Goal: Transaction & Acquisition: Purchase product/service

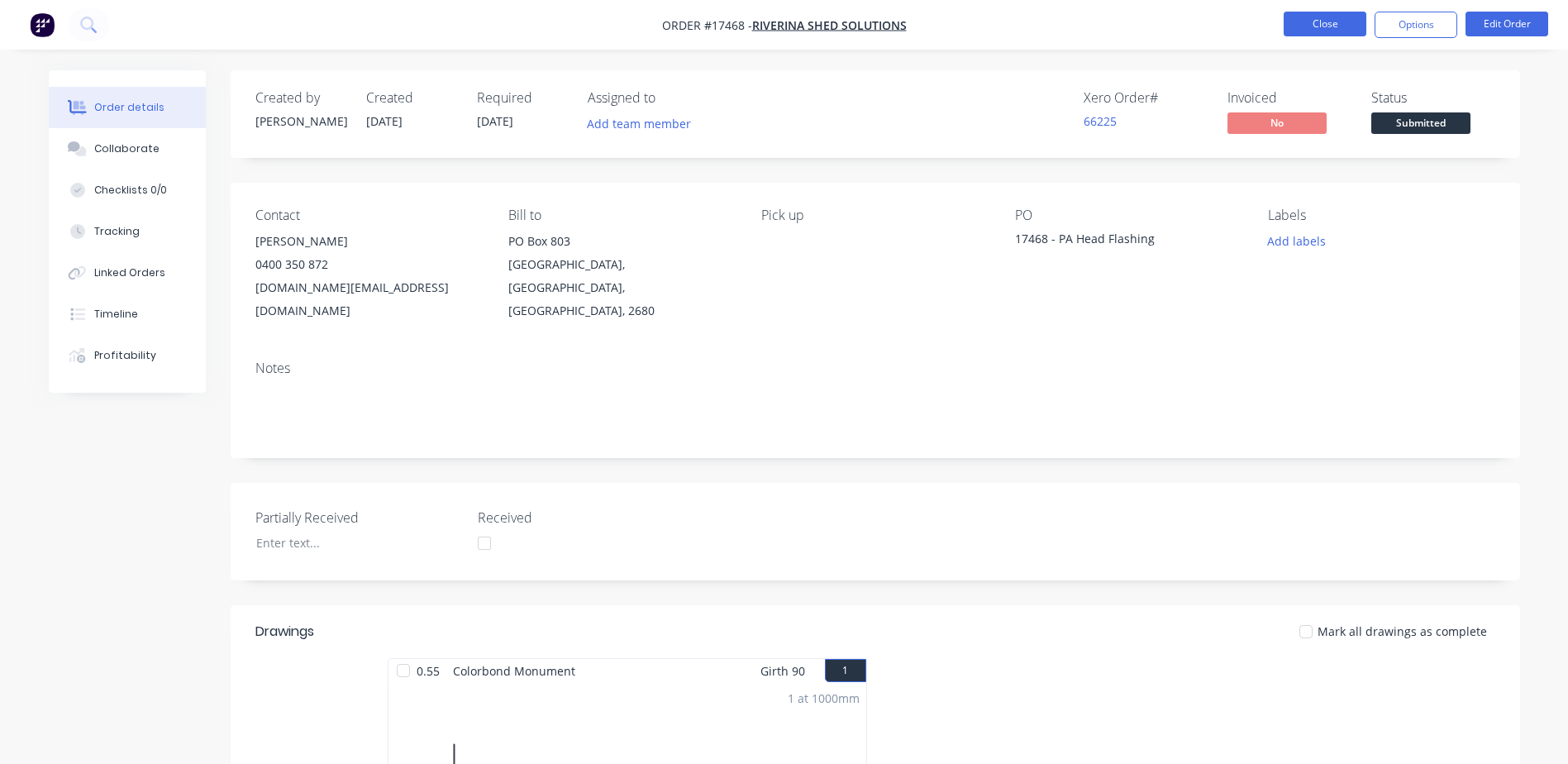
click at [1333, 29] on button "Close" at bounding box center [1326, 24] width 83 height 25
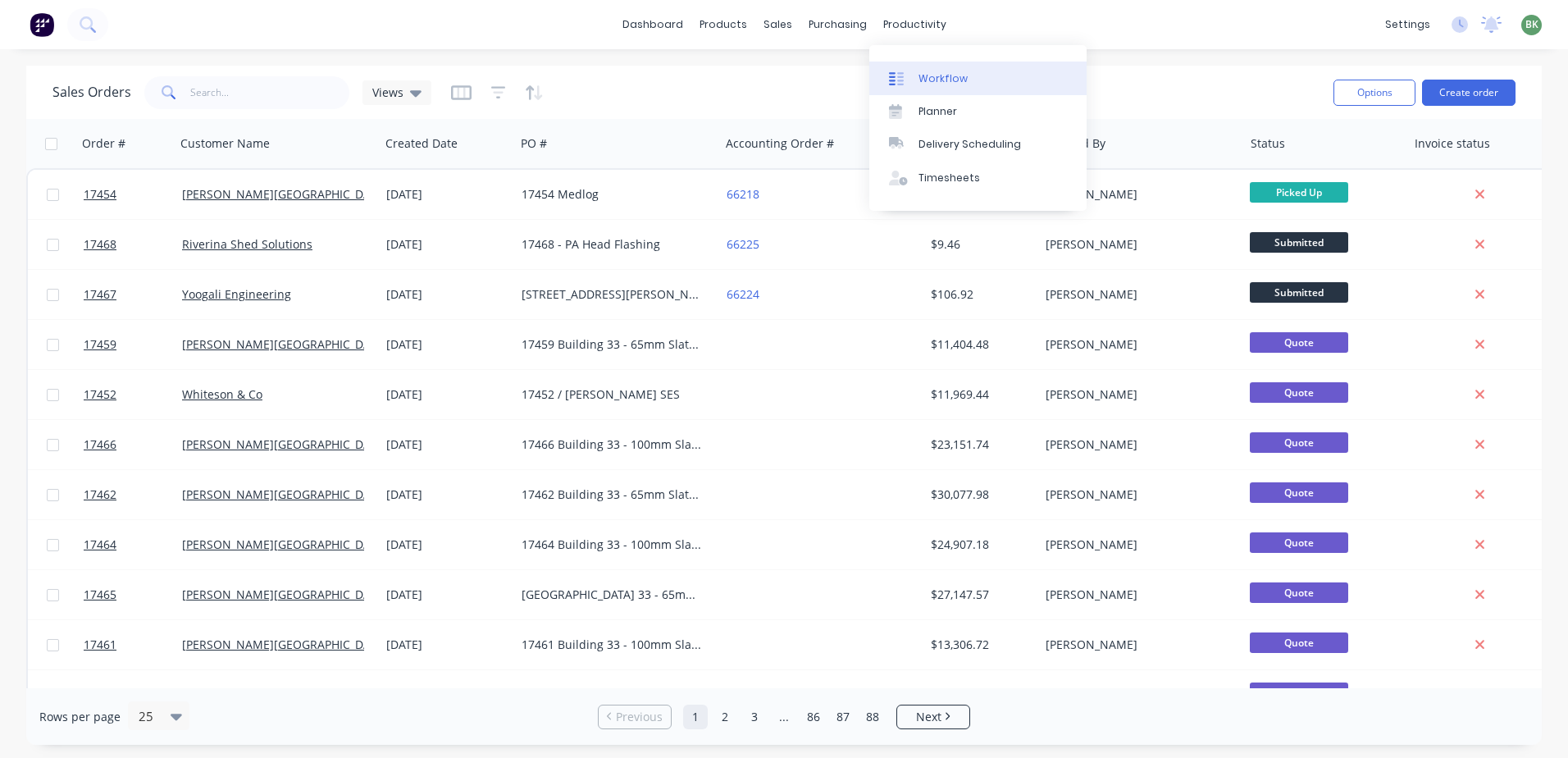
click at [944, 74] on div "Workflow" at bounding box center [944, 79] width 49 height 15
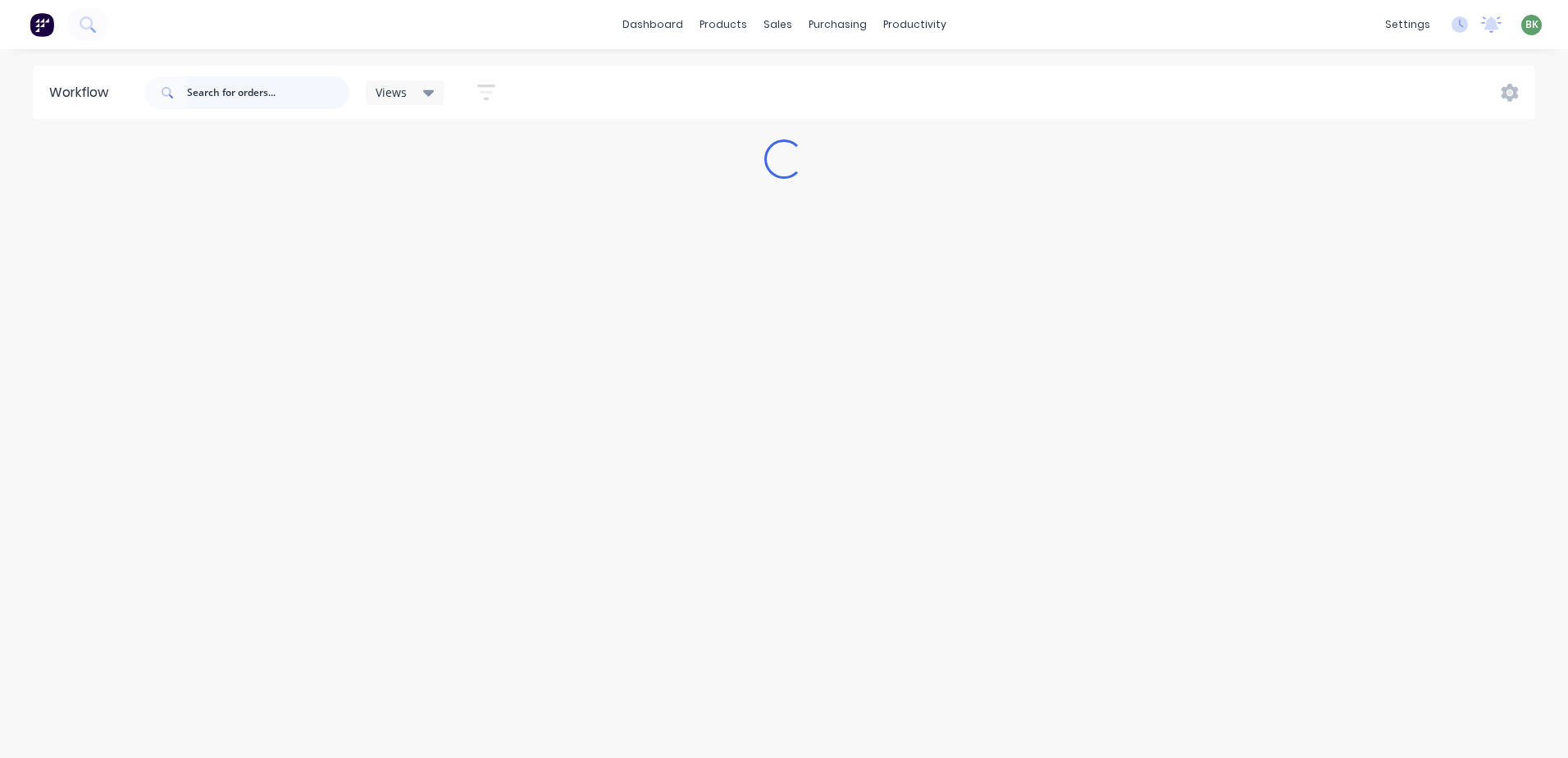
click at [226, 97] on input "text" at bounding box center [268, 93] width 162 height 33
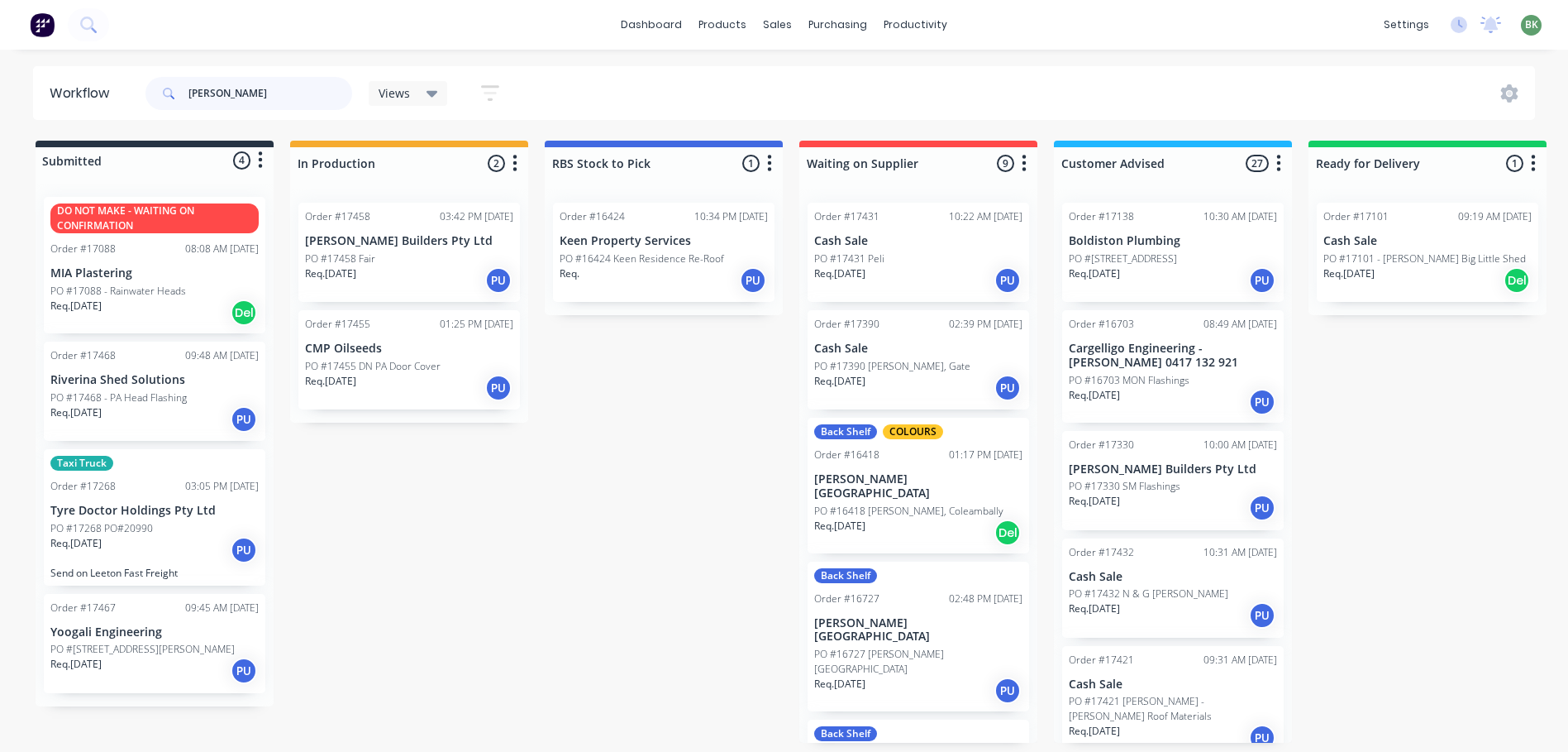
type input "[PERSON_NAME]"
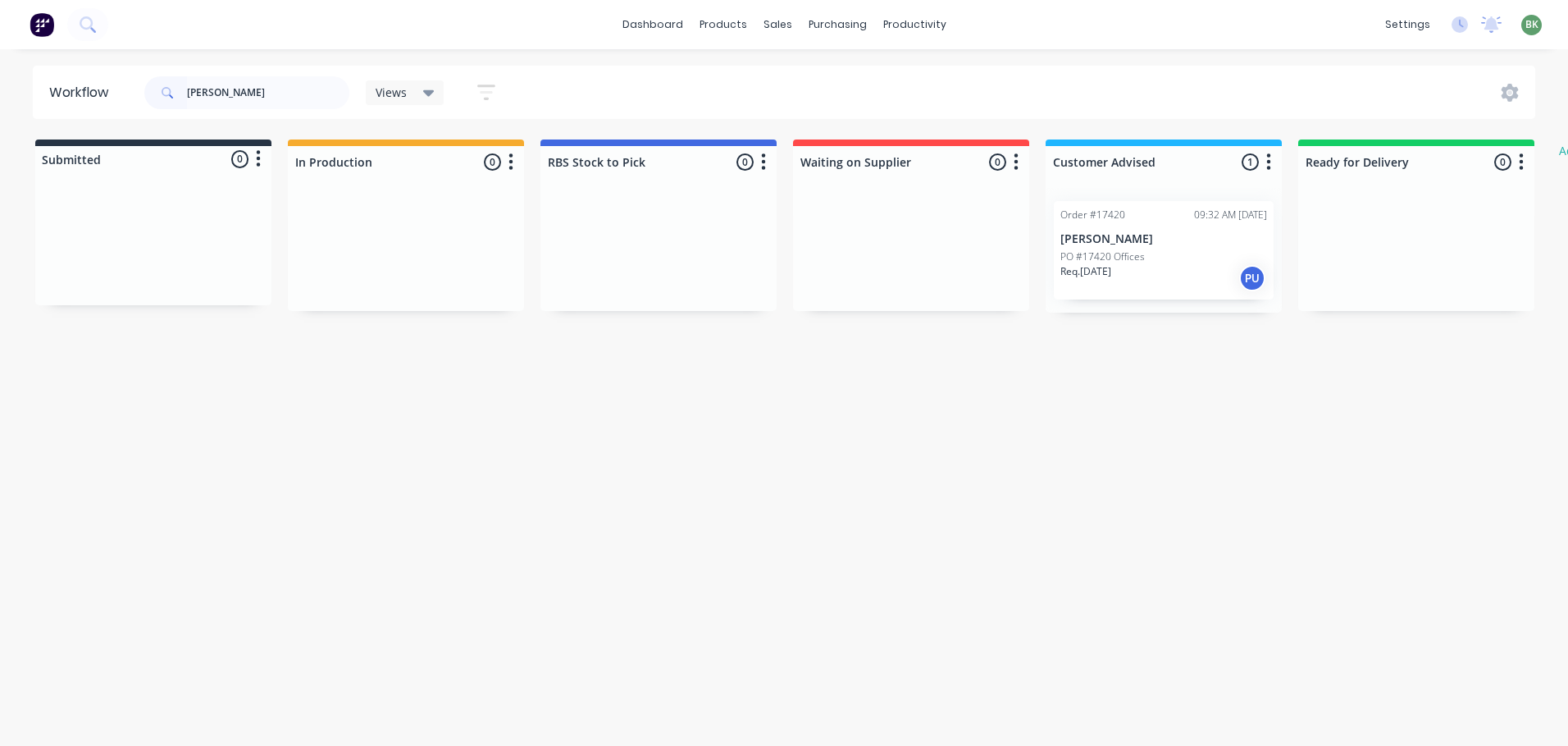
click at [1104, 271] on p "Req. 22/08/25" at bounding box center [1086, 272] width 51 height 15
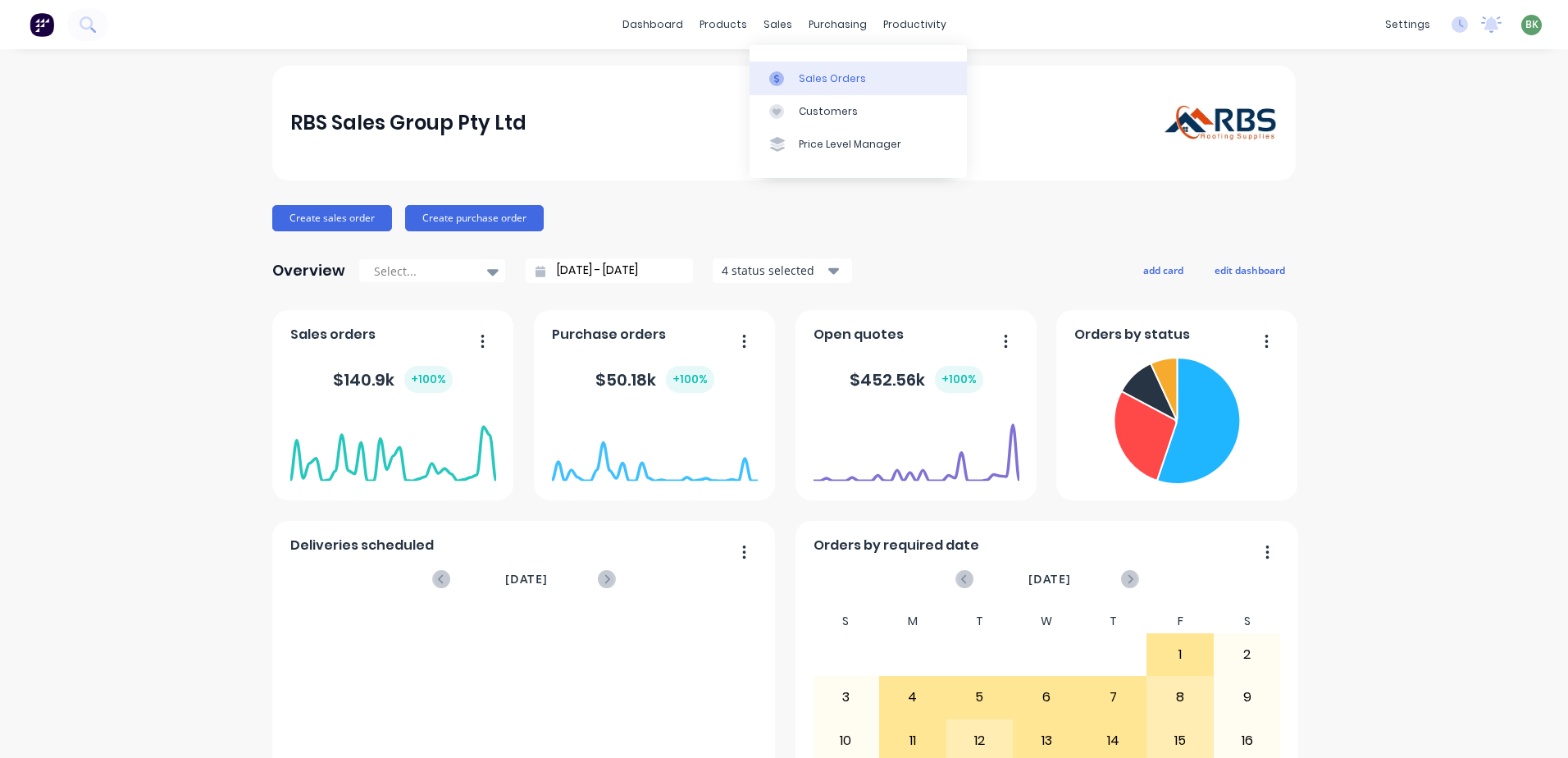
click at [811, 77] on div "Sales Orders" at bounding box center [833, 79] width 67 height 15
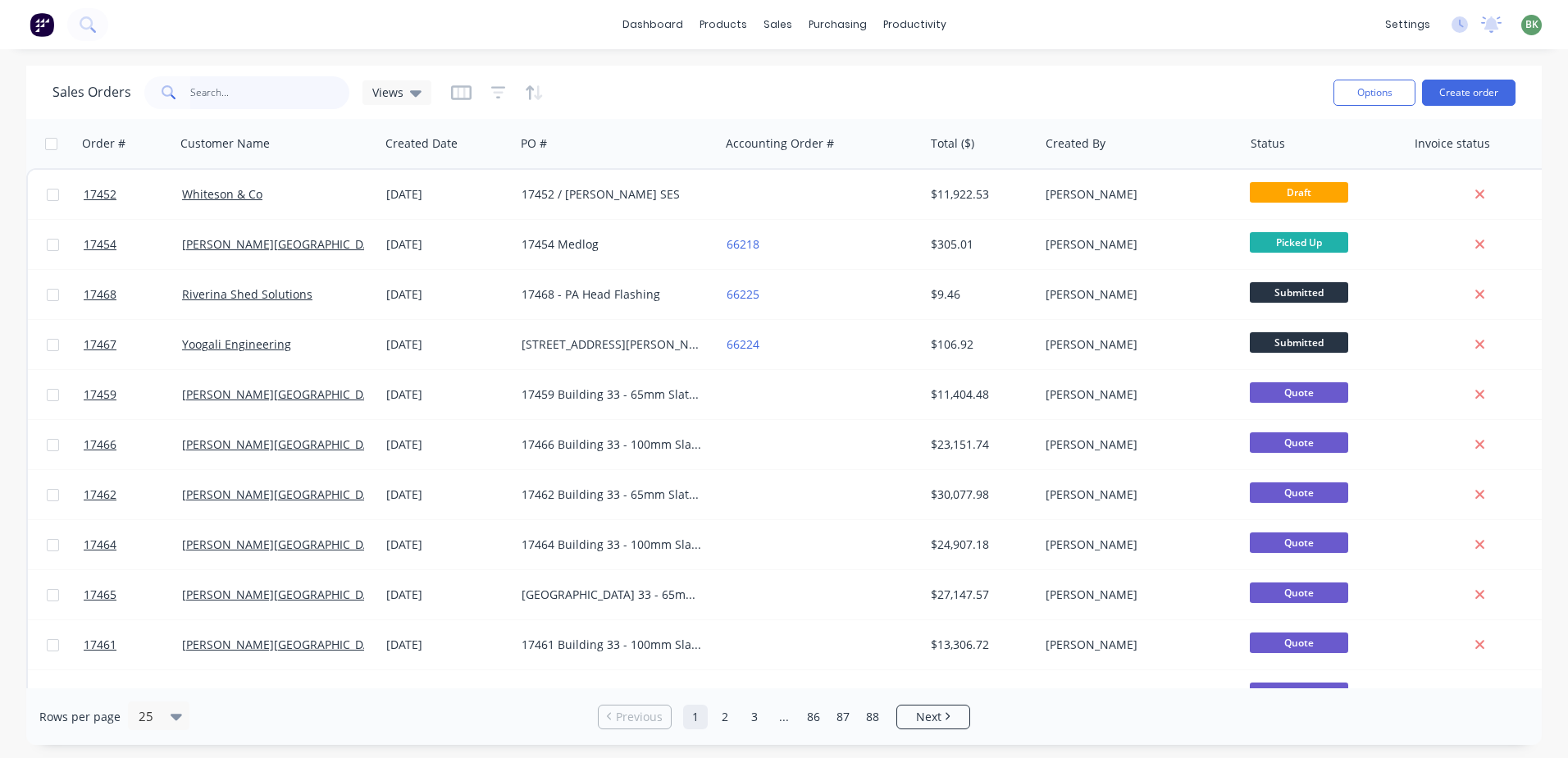
click at [230, 96] on input "text" at bounding box center [270, 93] width 160 height 33
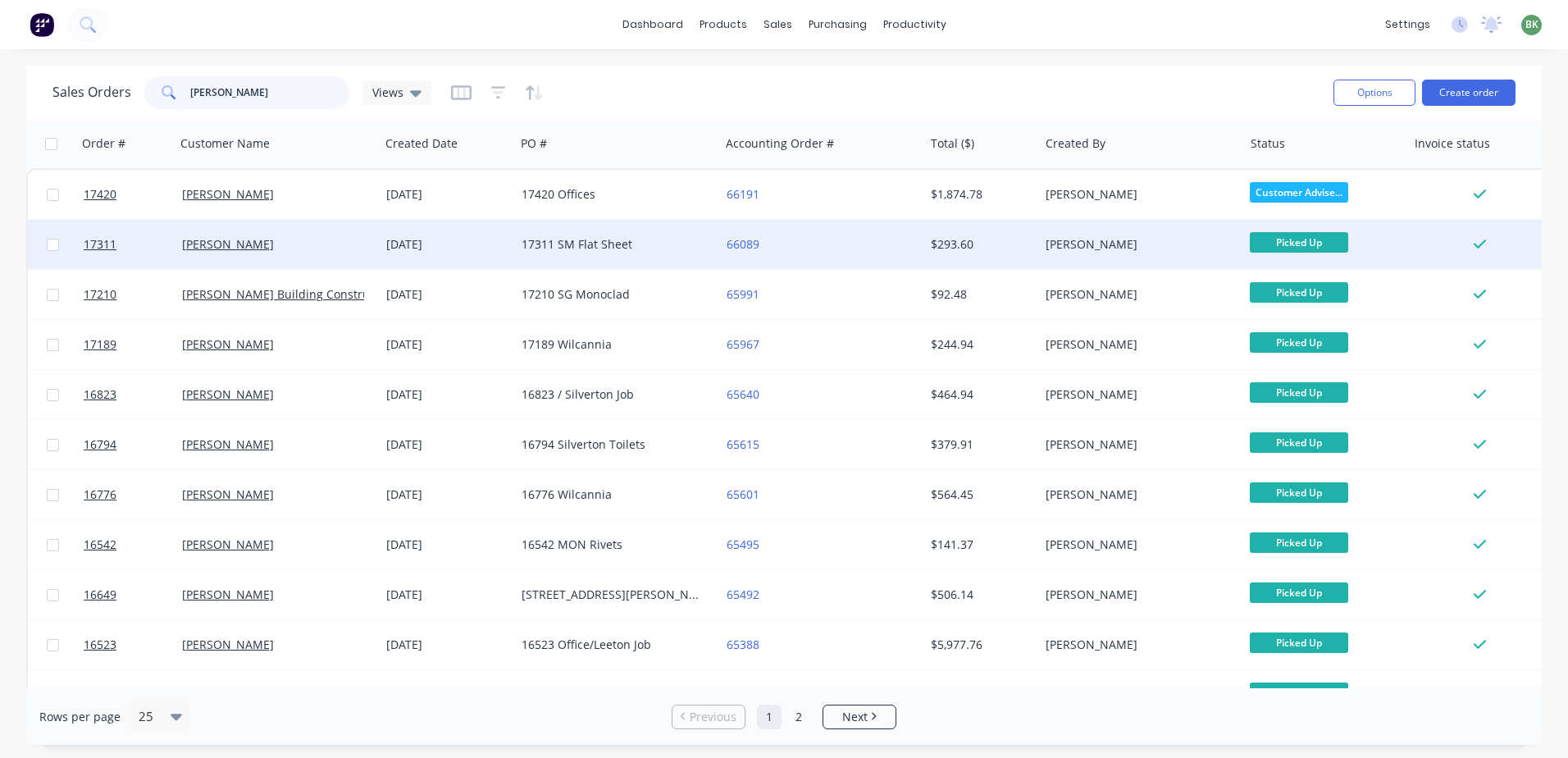
type input "[PERSON_NAME]"
click at [587, 247] on div "17311 SM Flat Sheet" at bounding box center [613, 244] width 182 height 16
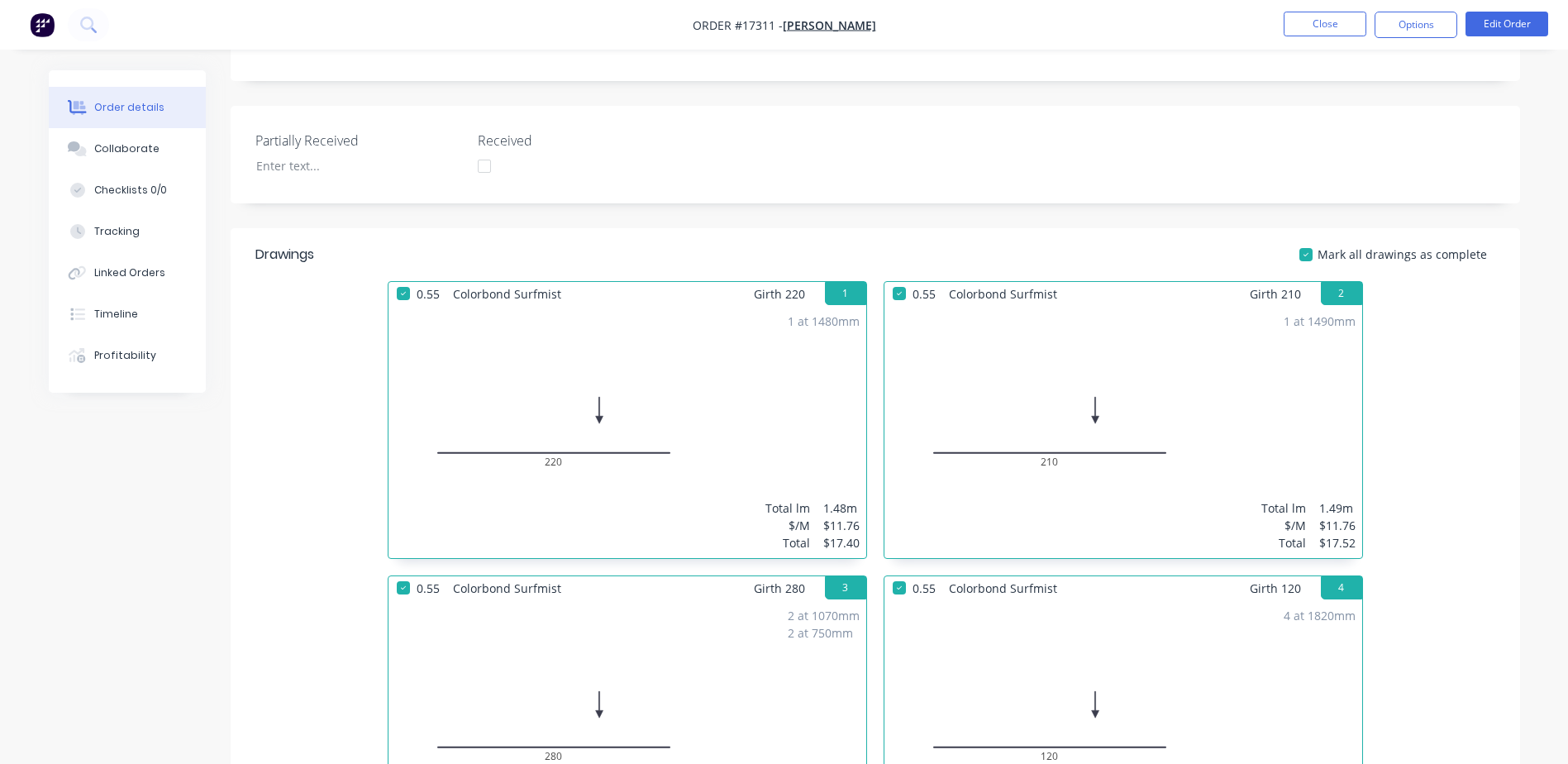
scroll to position [331, 0]
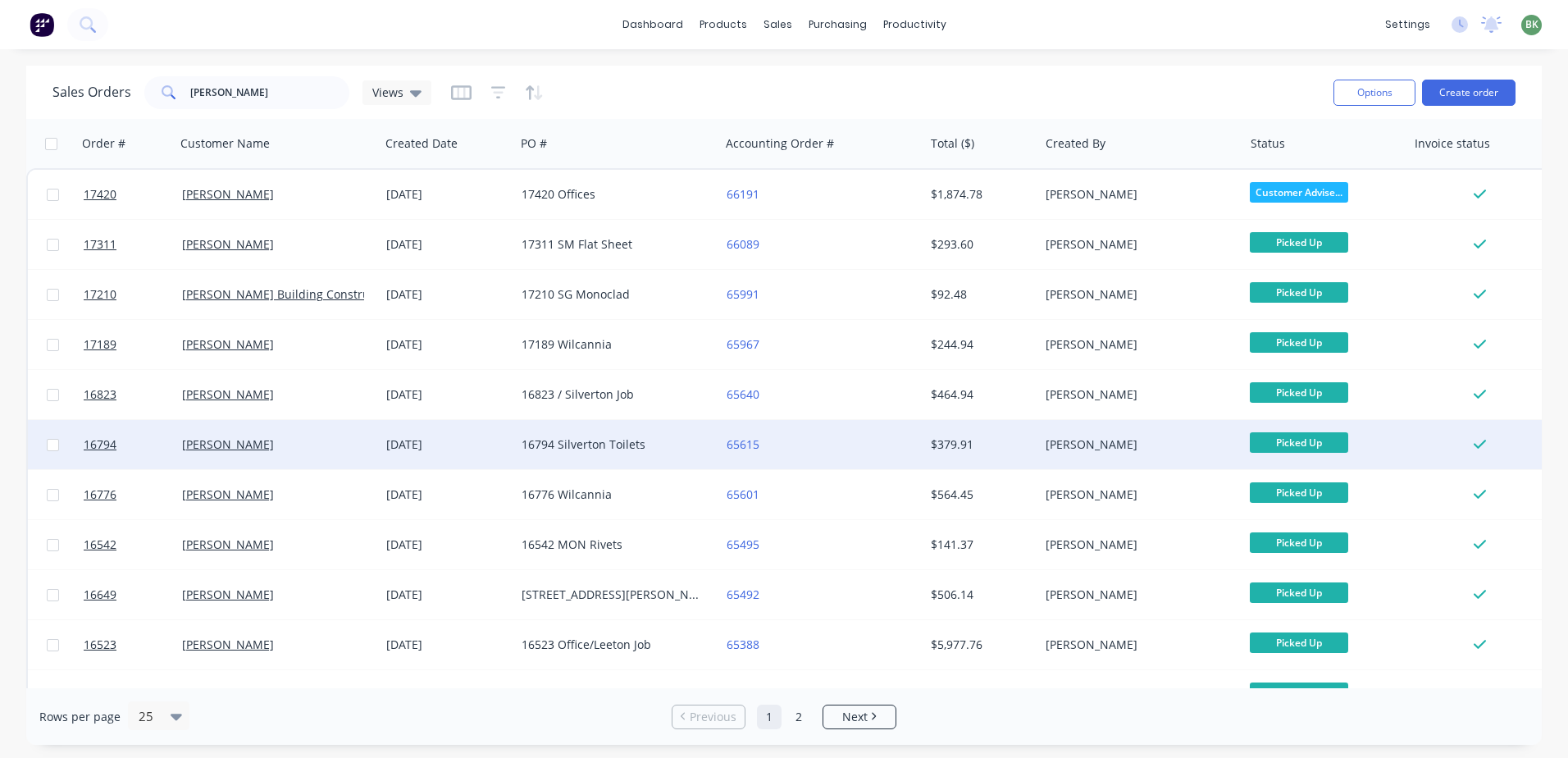
click at [595, 438] on div "16794 Silverton Toilets" at bounding box center [613, 445] width 182 height 16
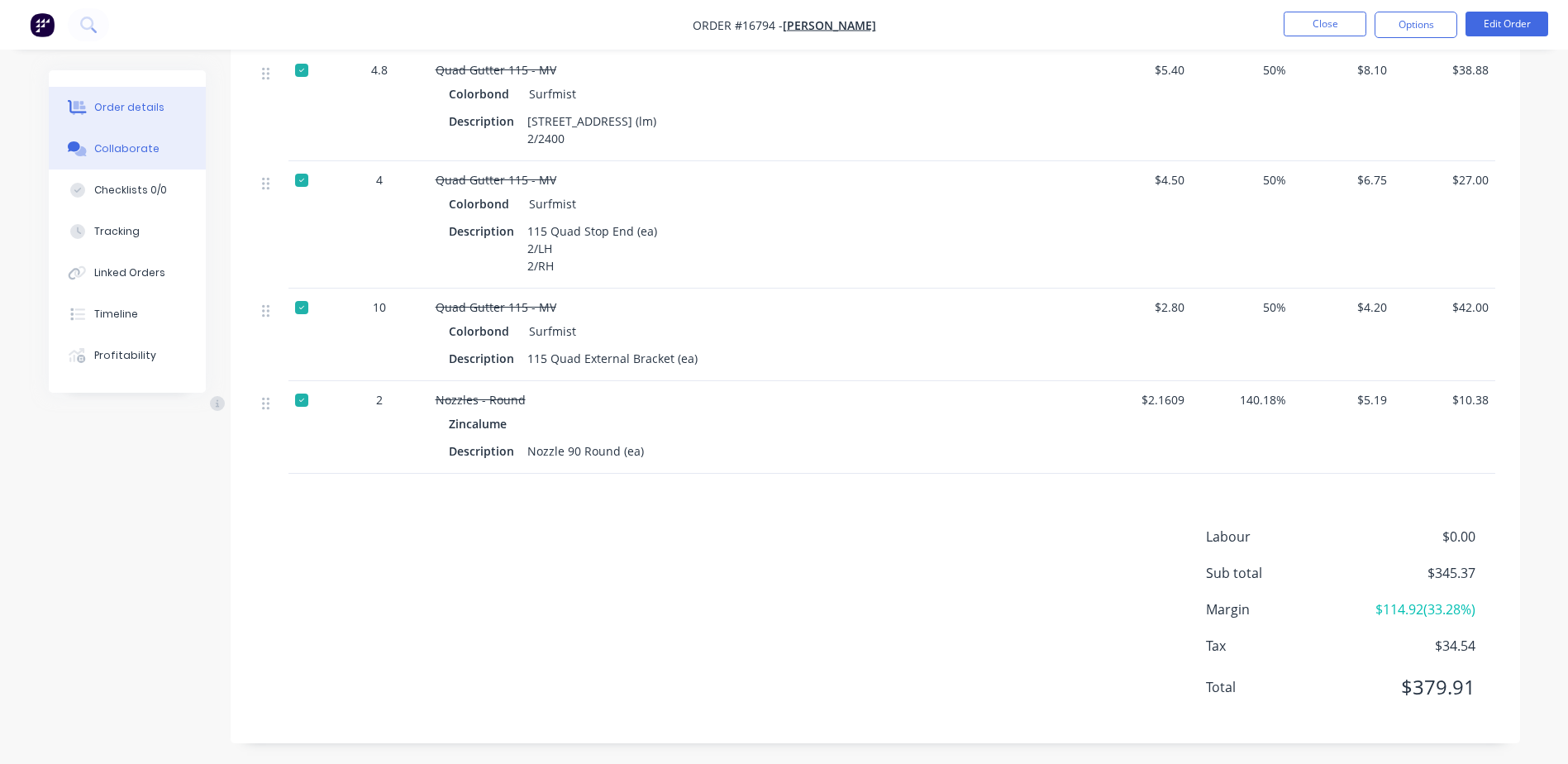
scroll to position [857, 0]
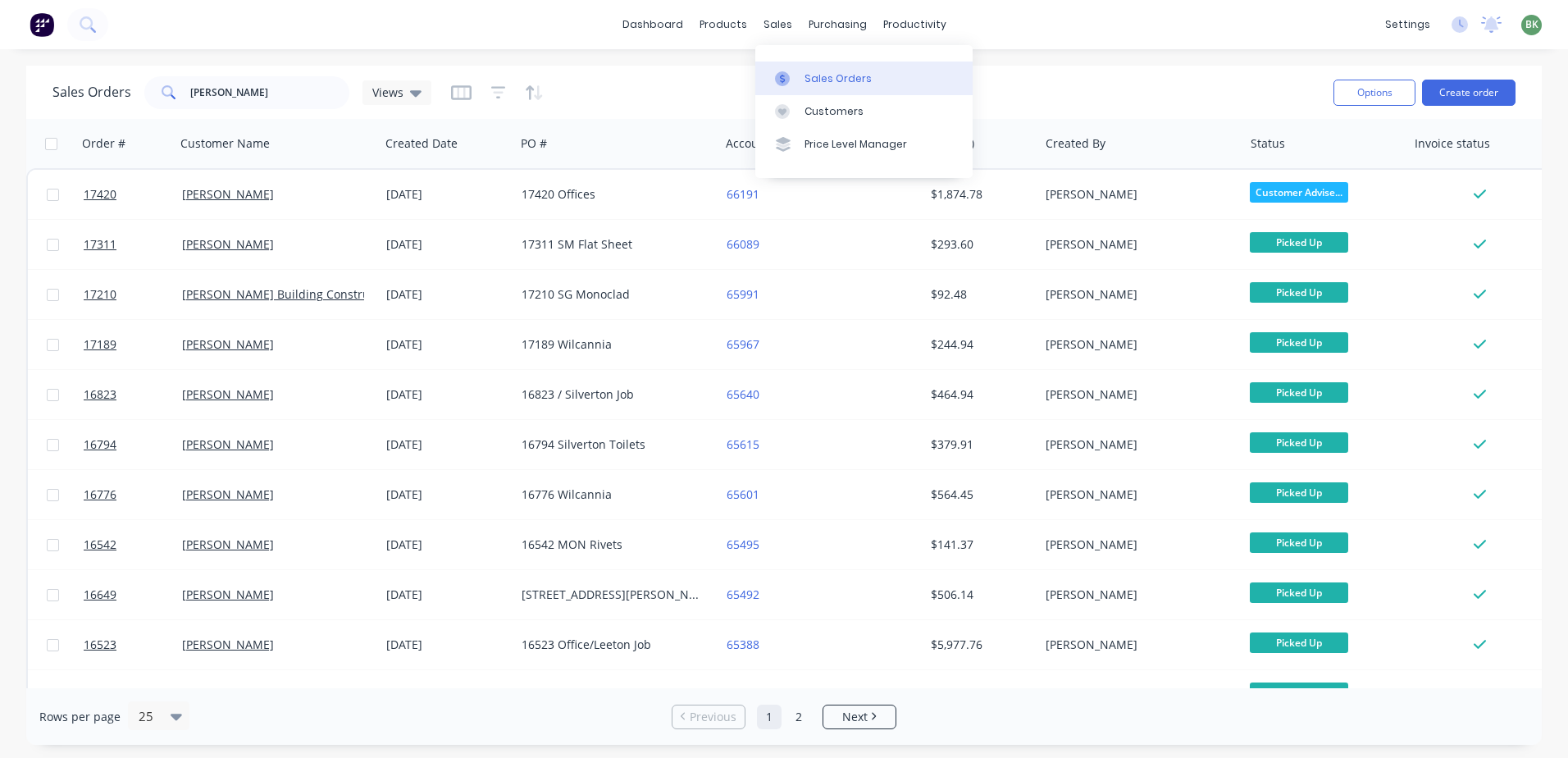
click at [820, 76] on div "Sales Orders" at bounding box center [839, 79] width 67 height 15
click at [1494, 98] on button "Create order" at bounding box center [1470, 93] width 94 height 26
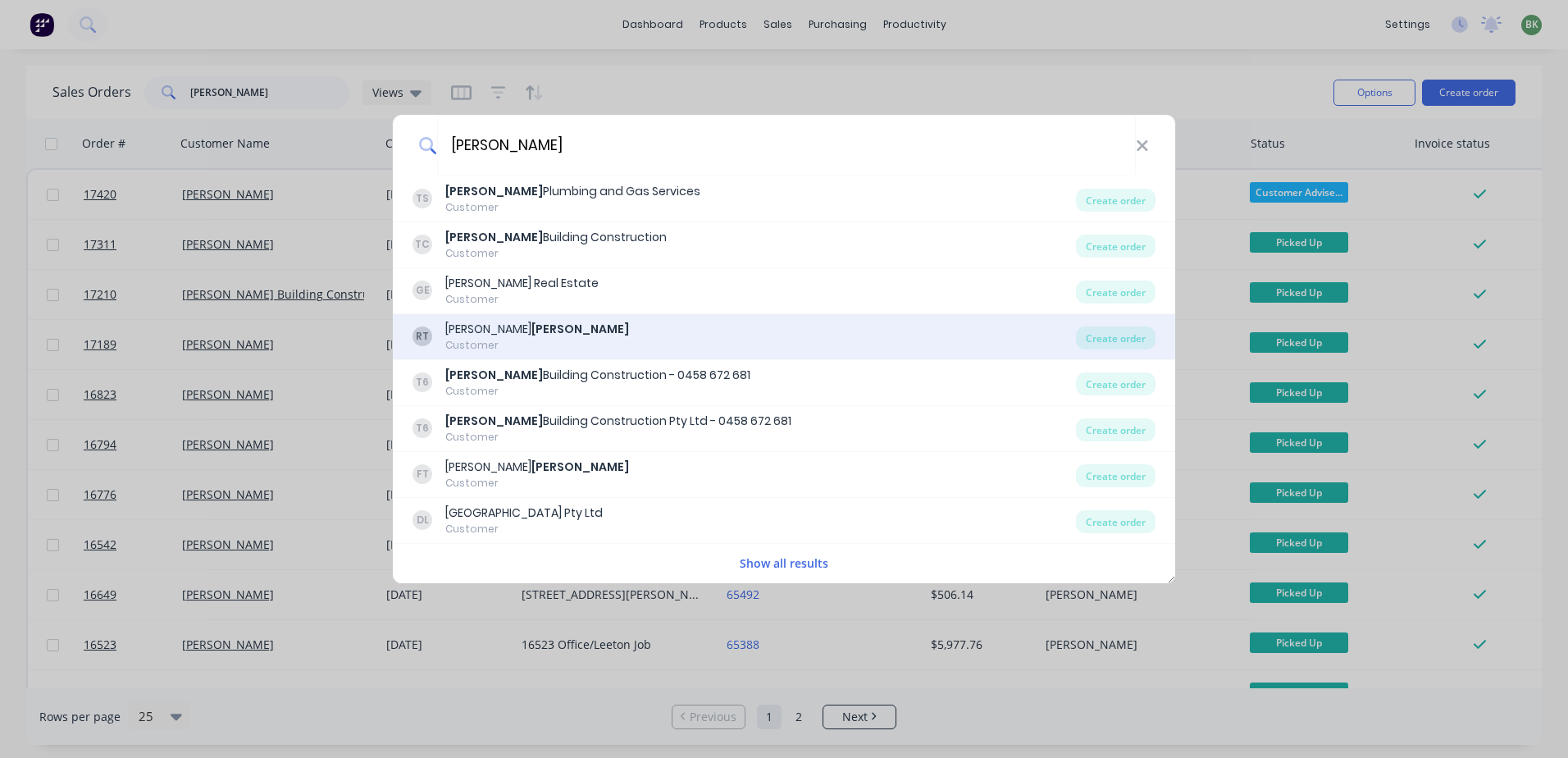
type input "[PERSON_NAME]"
click at [491, 319] on div "RT [PERSON_NAME] Customer Create order" at bounding box center [784, 337] width 783 height 46
click at [532, 335] on b "[PERSON_NAME]" at bounding box center [580, 329] width 98 height 16
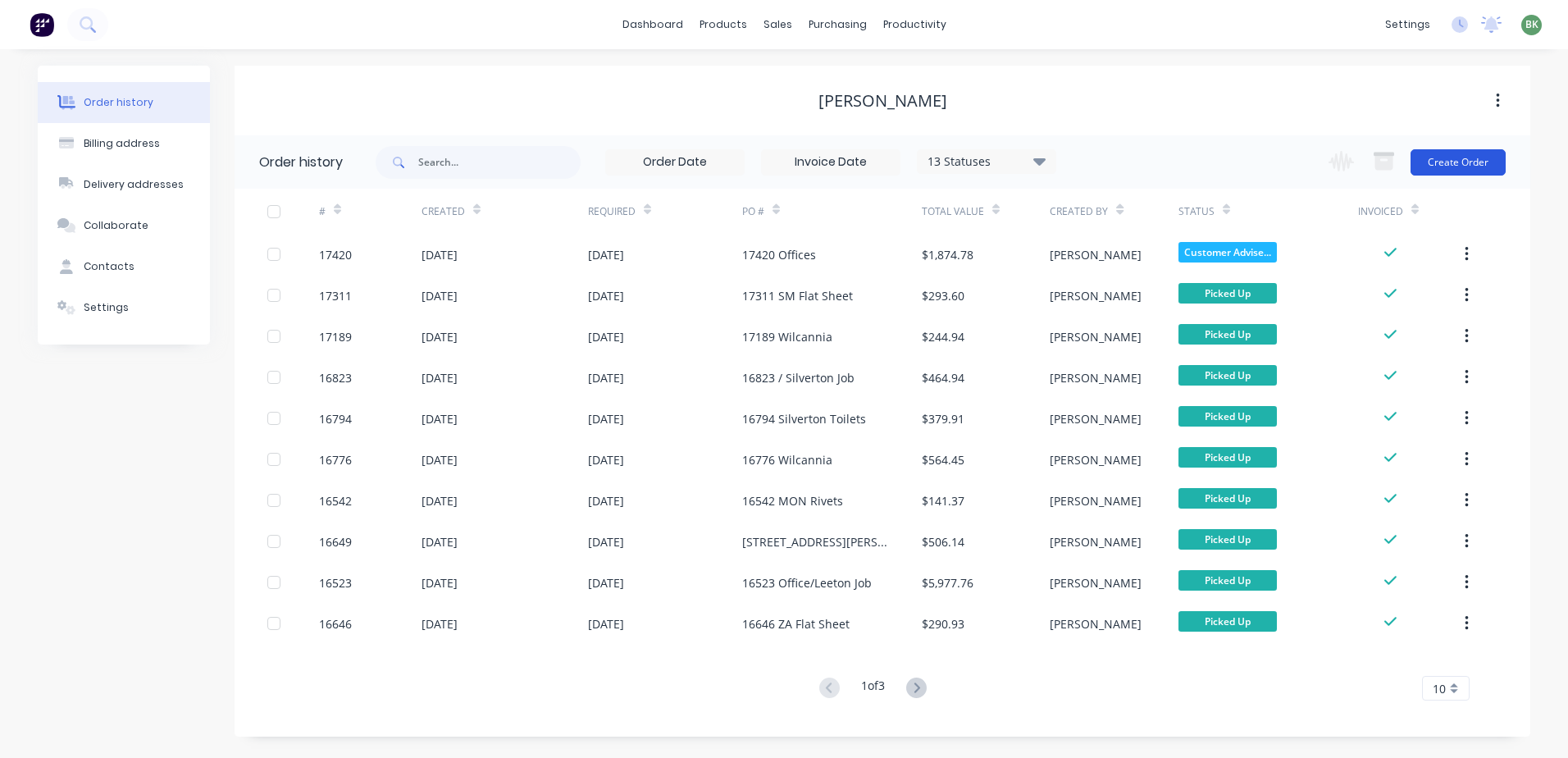
click at [1454, 157] on button "Create Order" at bounding box center [1459, 162] width 95 height 26
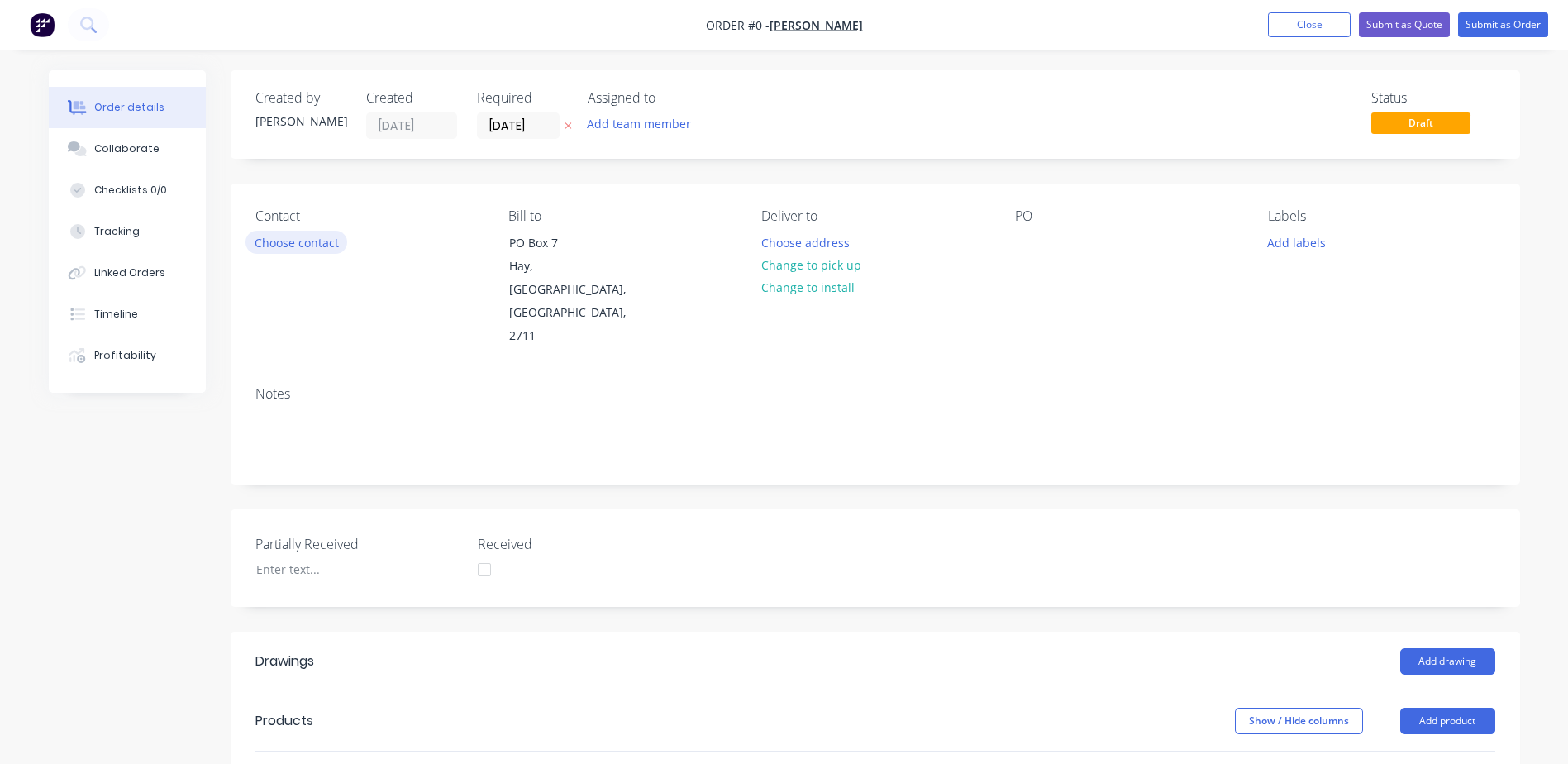
click at [306, 247] on button "Choose contact" at bounding box center [296, 241] width 102 height 22
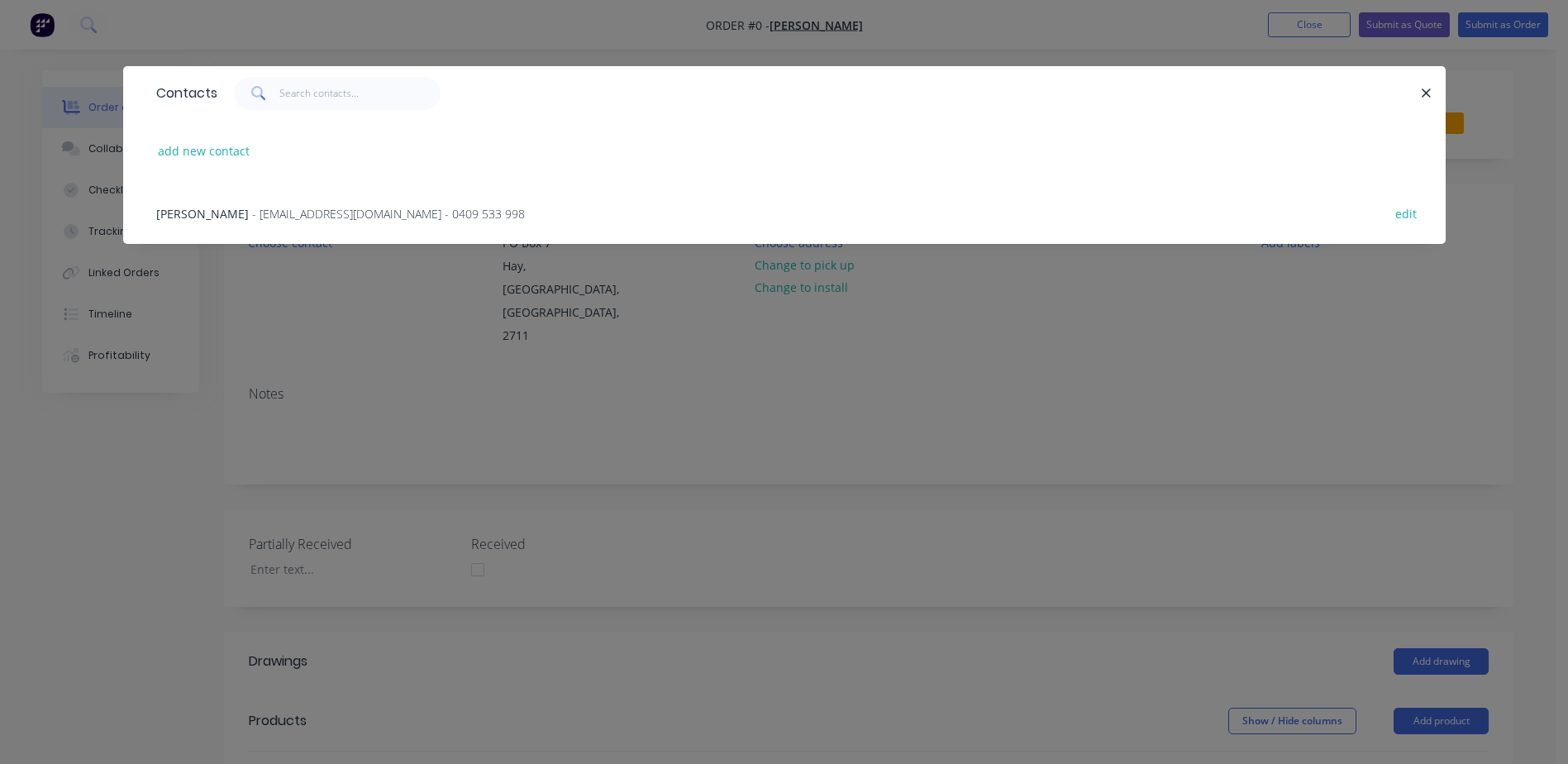
click at [252, 217] on span "- [EMAIL_ADDRESS][DOMAIN_NAME] - 0409 533 998" at bounding box center [389, 213] width 273 height 16
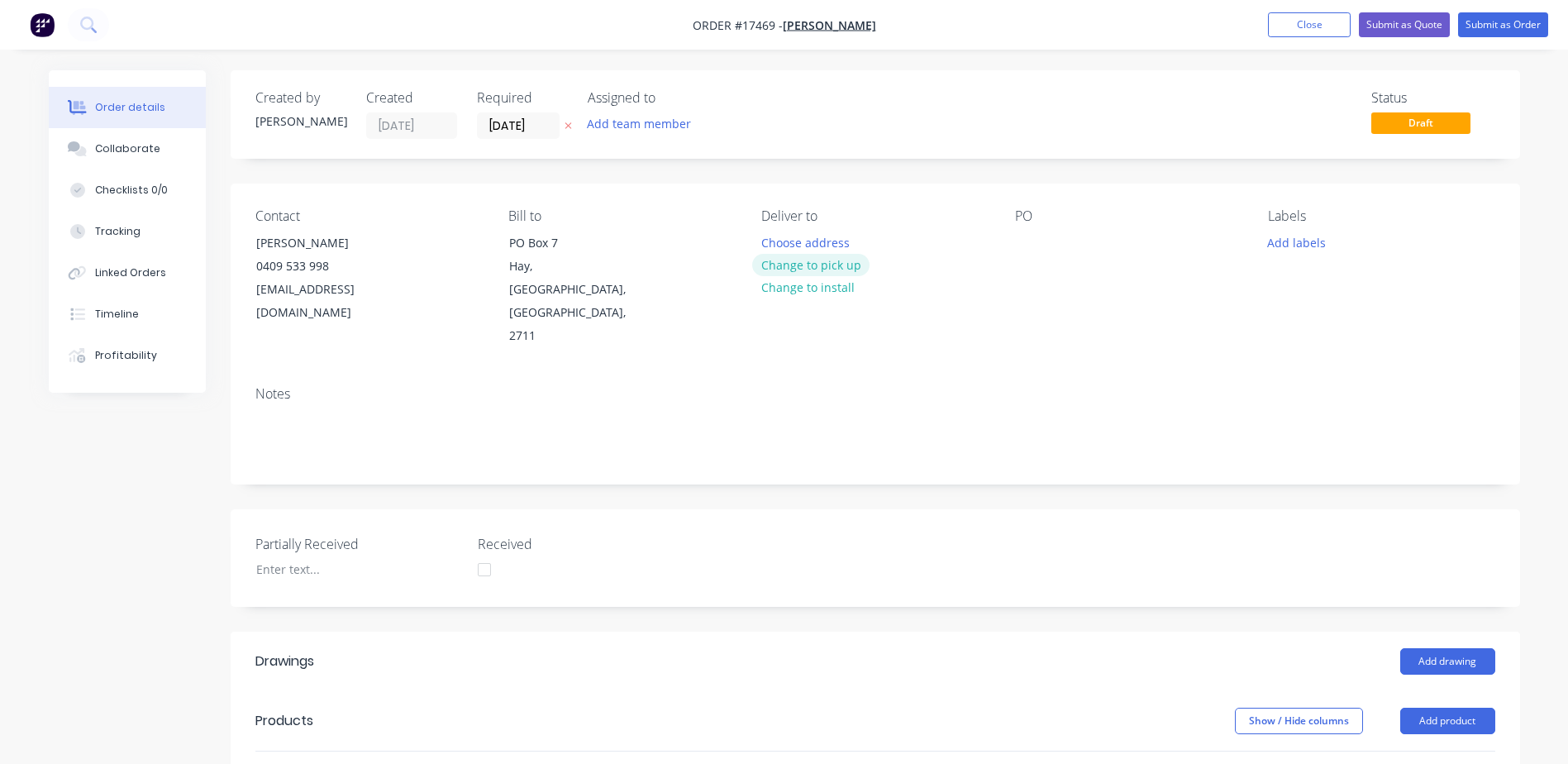
click at [825, 267] on button "Change to pick up" at bounding box center [811, 265] width 117 height 22
click at [1030, 240] on div at bounding box center [1029, 242] width 26 height 24
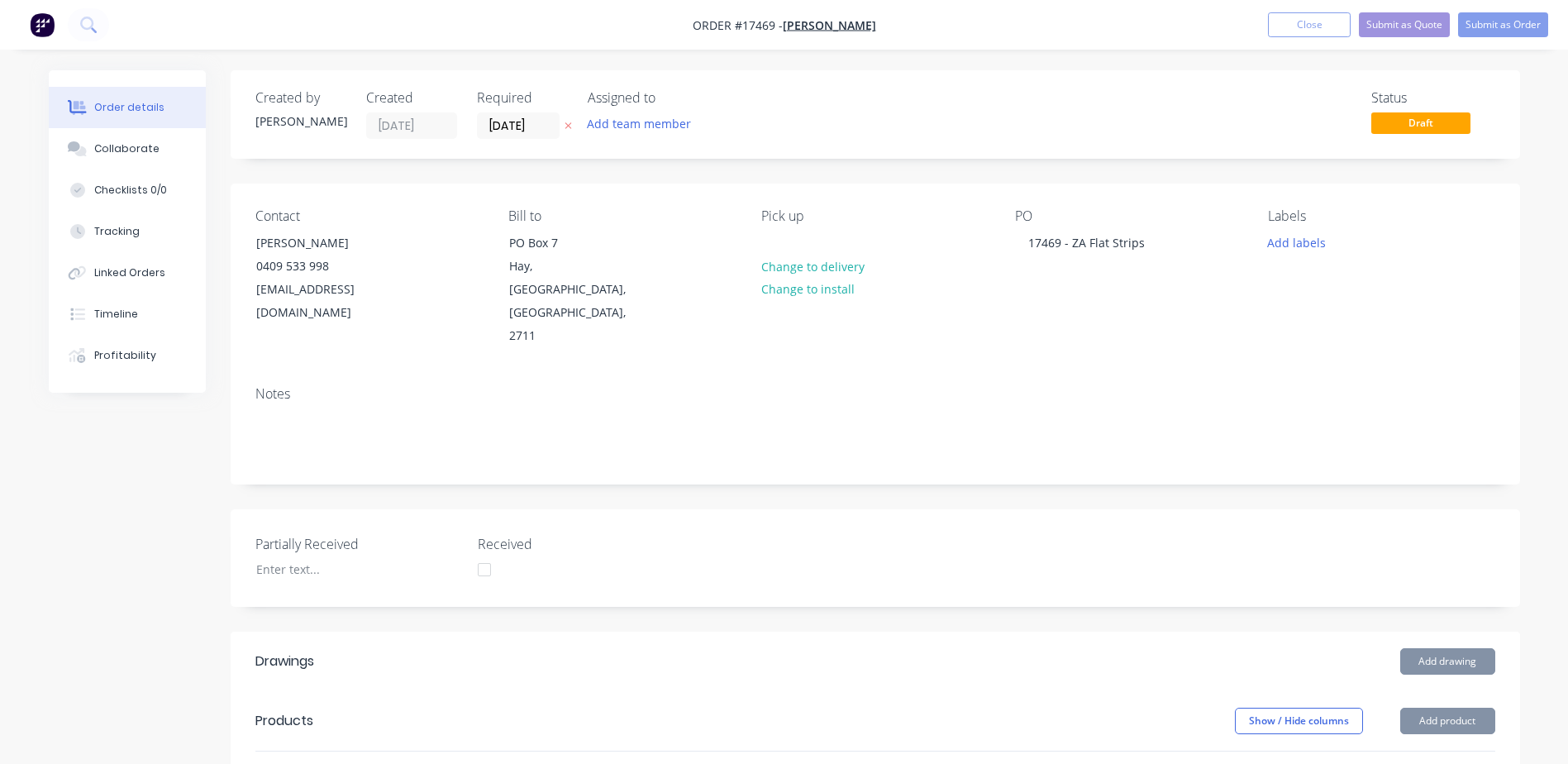
click at [1453, 648] on button "Add drawing" at bounding box center [1448, 661] width 95 height 26
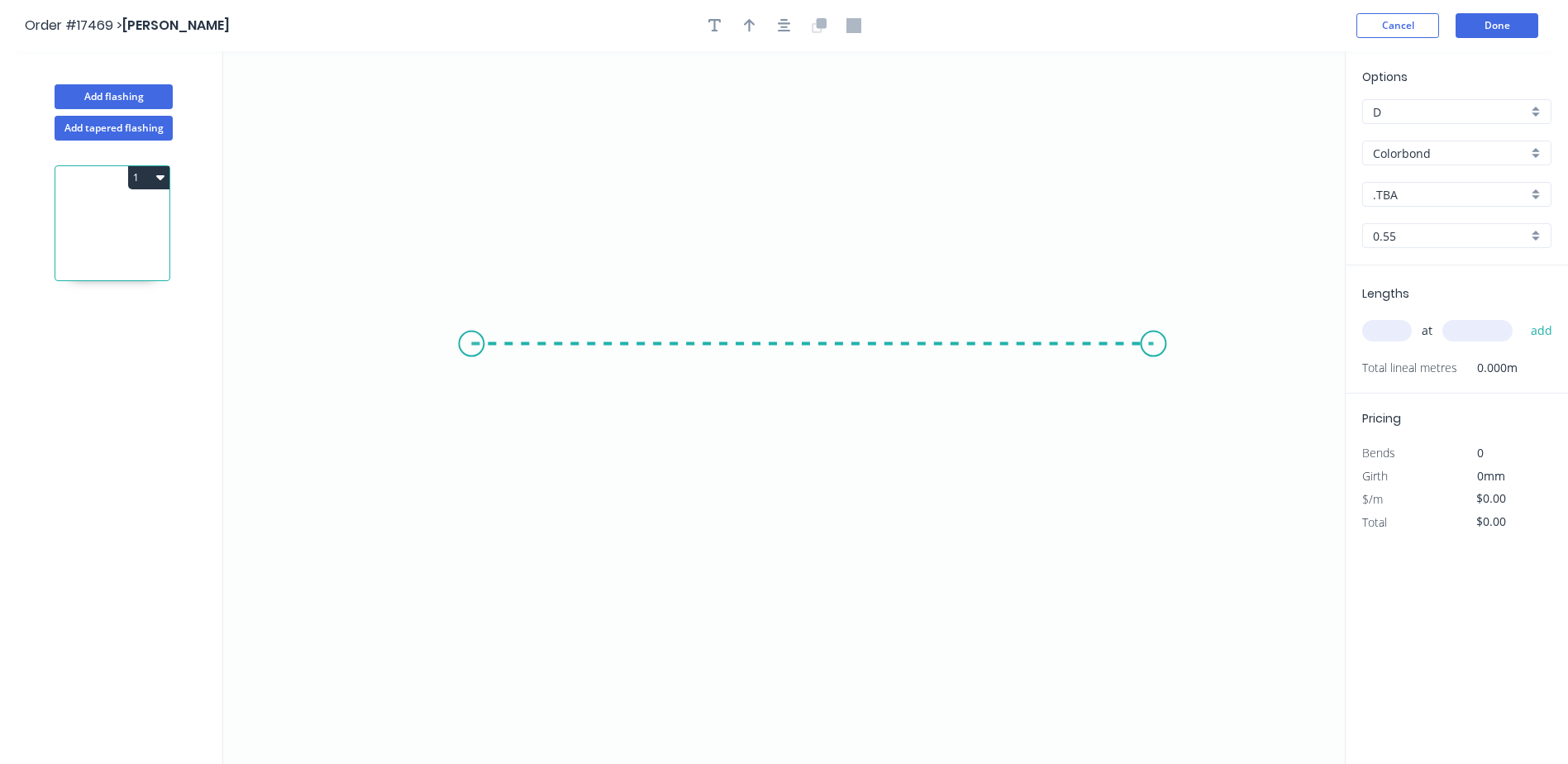
drag, startPoint x: 471, startPoint y: 344, endPoint x: 1156, endPoint y: 365, distance: 685.3
click at [1156, 365] on icon "0" at bounding box center [784, 408] width 1122 height 713
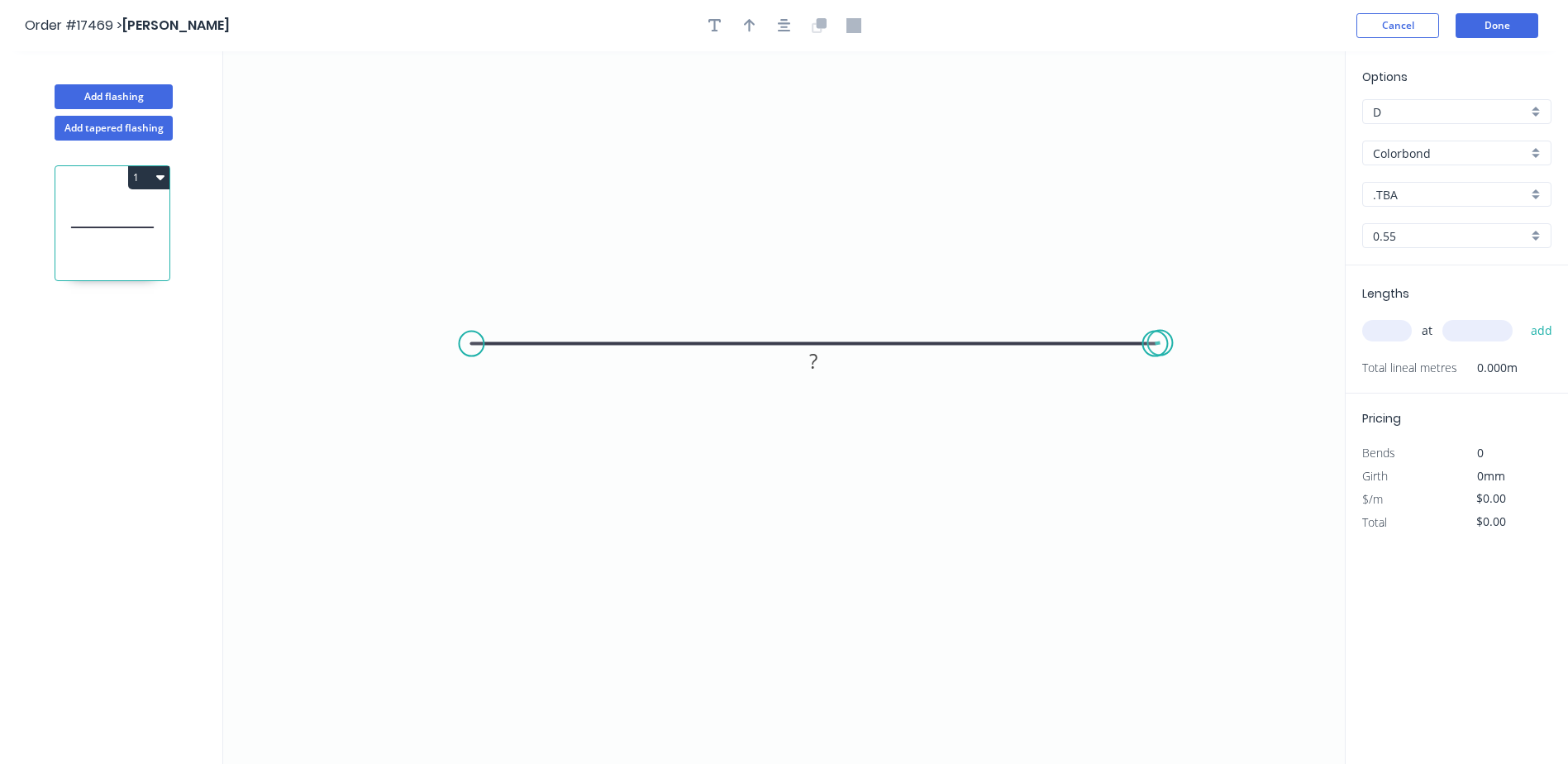
click at [1161, 343] on circle at bounding box center [1155, 344] width 25 height 25
click at [814, 365] on tspan "?" at bounding box center [814, 361] width 8 height 27
click at [1533, 156] on div "Colorbond" at bounding box center [1457, 153] width 189 height 25
type input "$18.13"
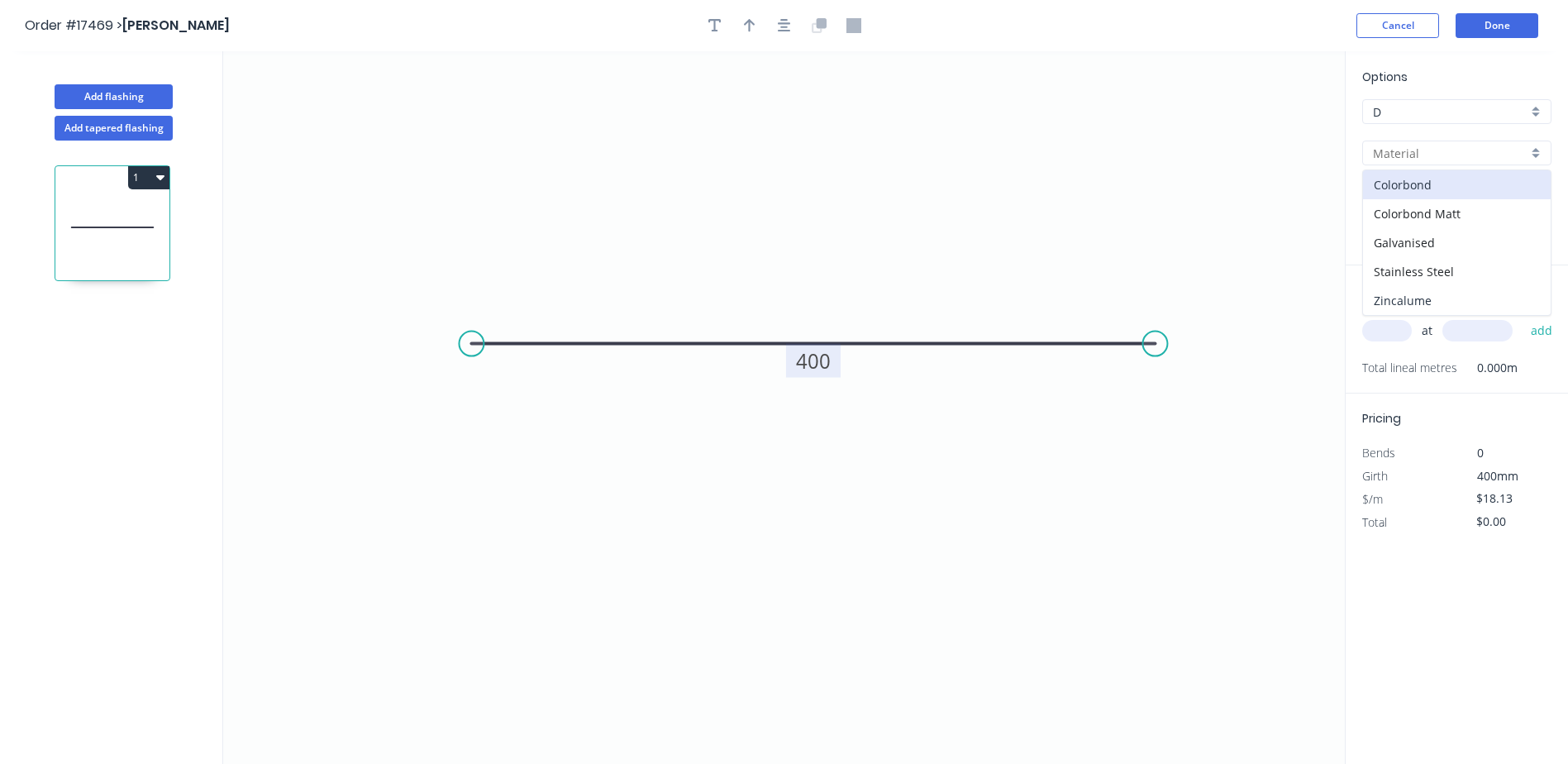
click at [1437, 295] on div "Zincalume" at bounding box center [1457, 300] width 188 height 29
type input "Zincalume"
type input "$11.02"
click at [1397, 332] on input "text" at bounding box center [1388, 331] width 50 height 21
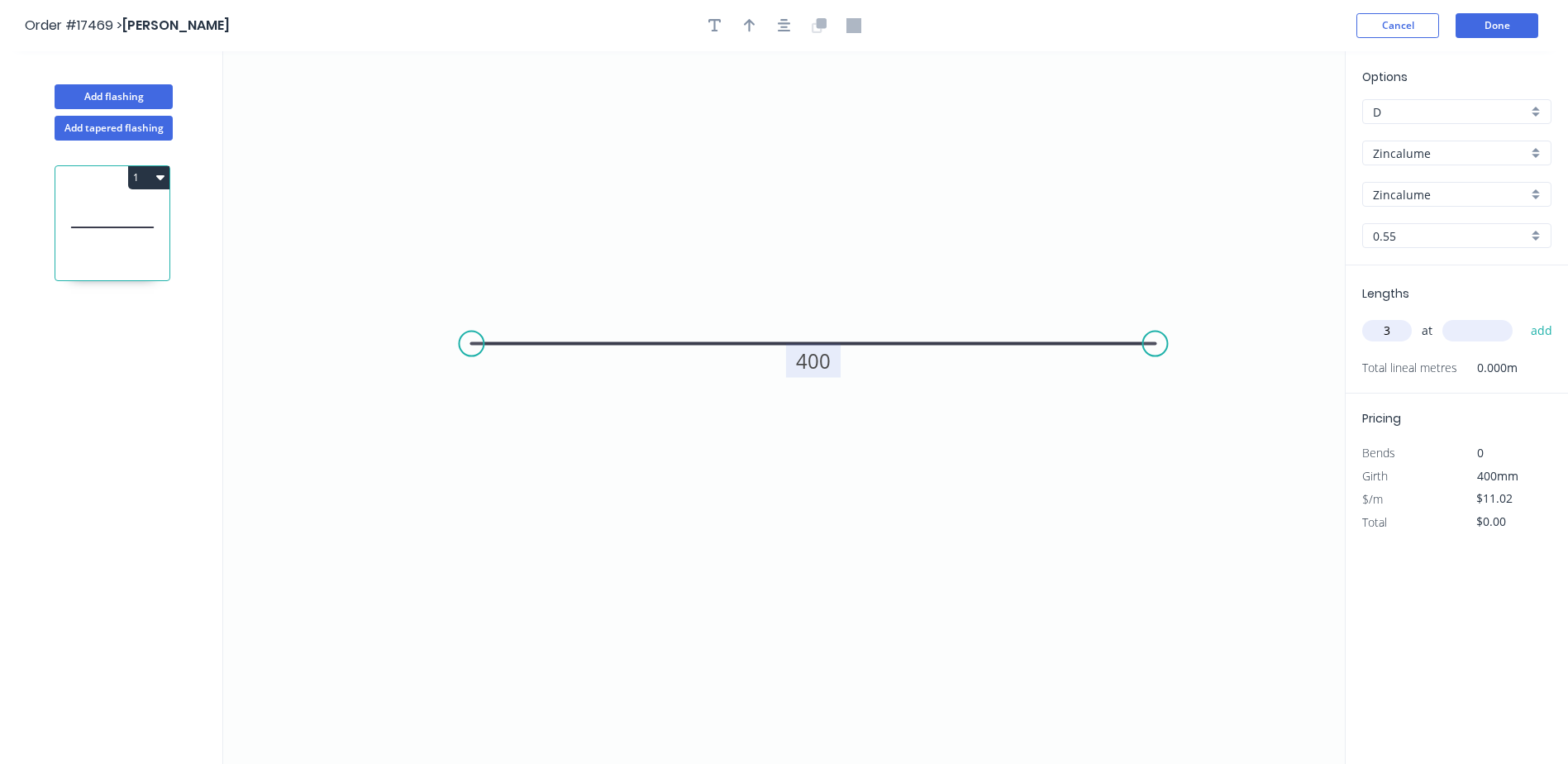
type input "3"
type input "2400"
click at [1523, 317] on button "add" at bounding box center [1542, 331] width 39 height 28
type input "$79.34"
click at [1503, 23] on button "Done" at bounding box center [1498, 26] width 83 height 25
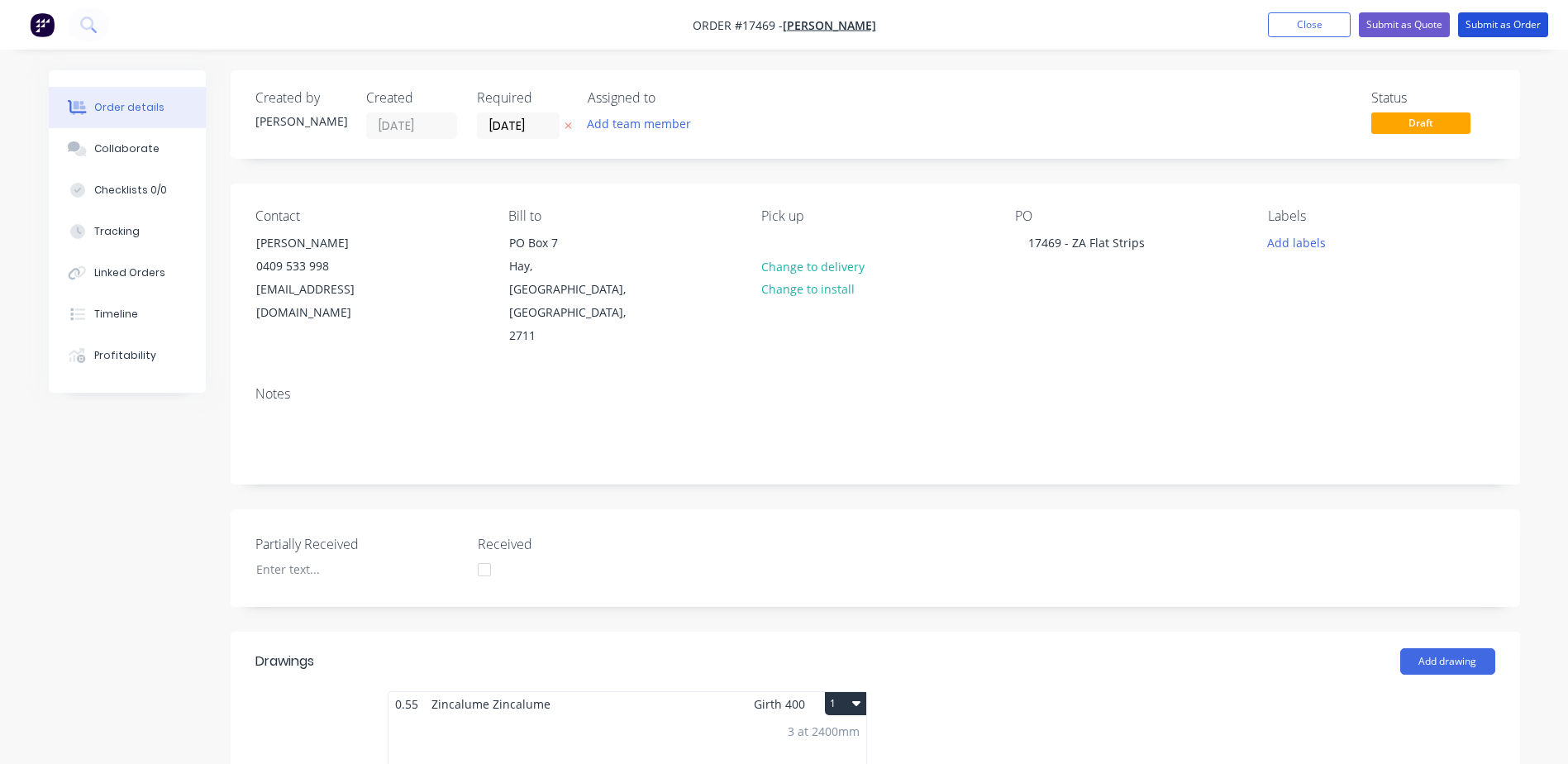
click at [1503, 23] on button "Submit as Order" at bounding box center [1503, 25] width 90 height 25
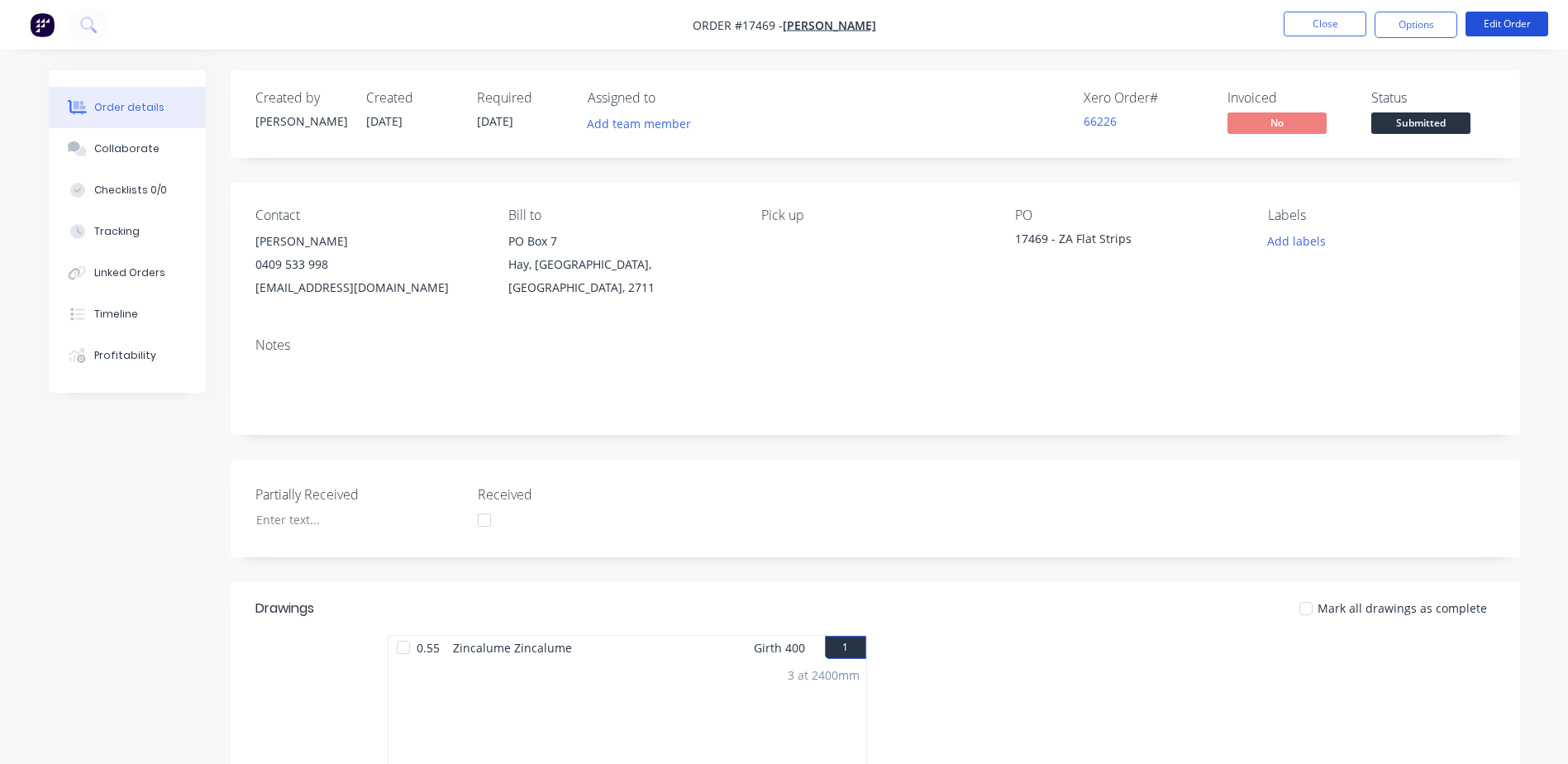
click at [1503, 23] on button "Edit Order" at bounding box center [1508, 24] width 83 height 25
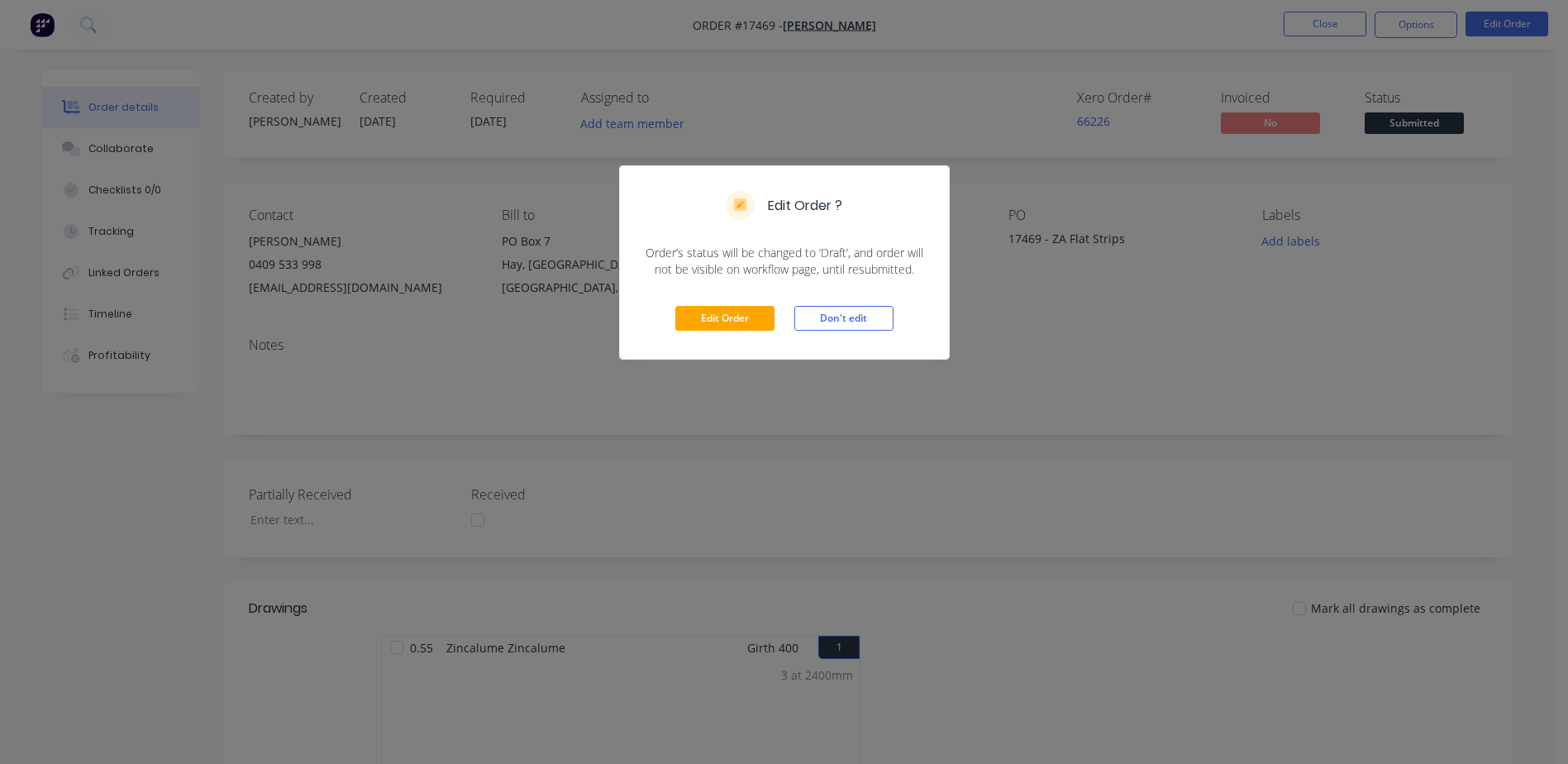
click at [1427, 32] on div "Edit Order ? Order’s status will be changed to ‘Draft’, and order will not be v…" at bounding box center [784, 382] width 1568 height 764
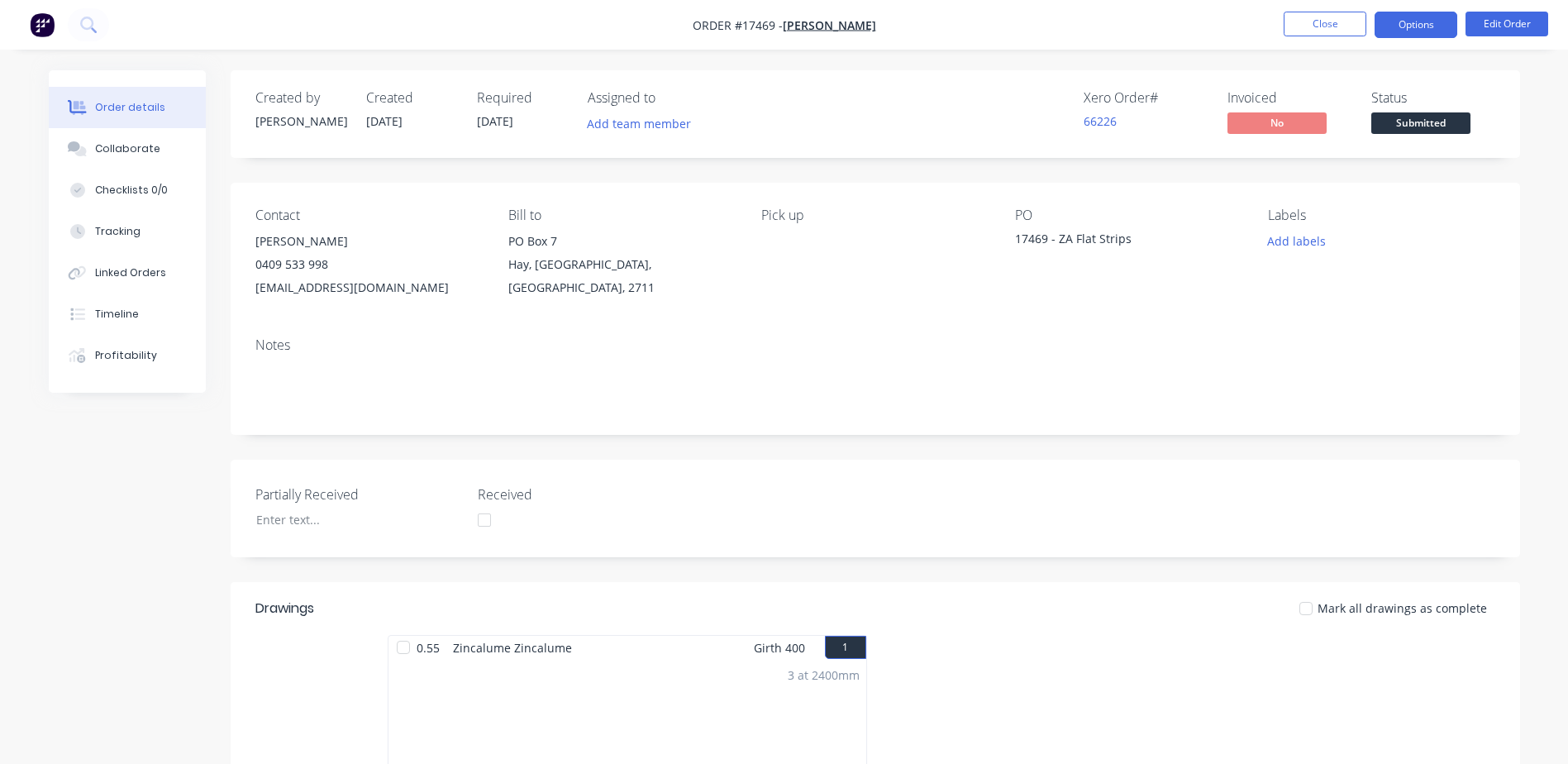
click at [1422, 33] on button "Options" at bounding box center [1417, 25] width 83 height 26
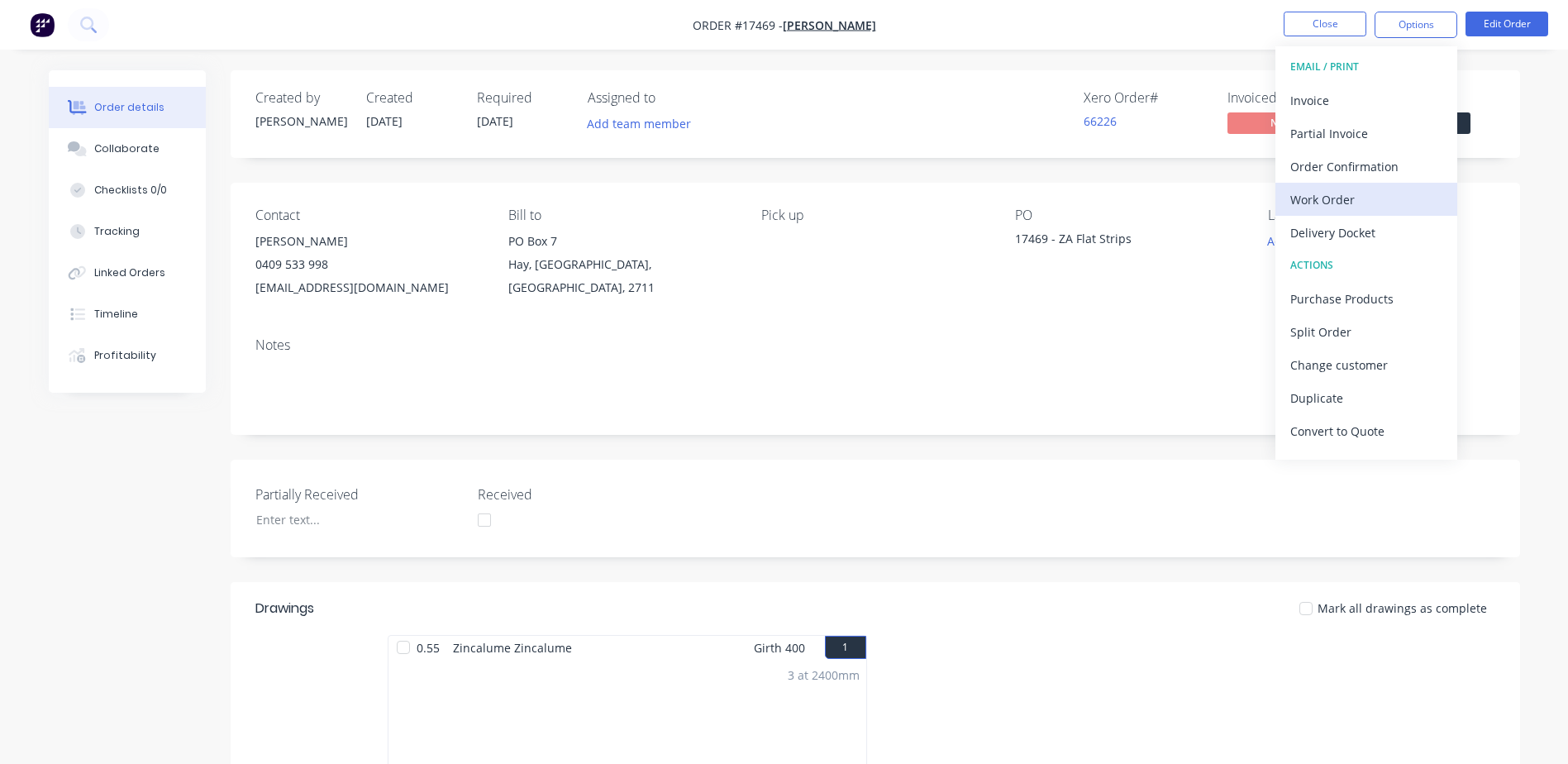
click at [1330, 197] on div "Work Order" at bounding box center [1367, 199] width 152 height 24
click at [1330, 190] on div "Custom" at bounding box center [1367, 199] width 152 height 24
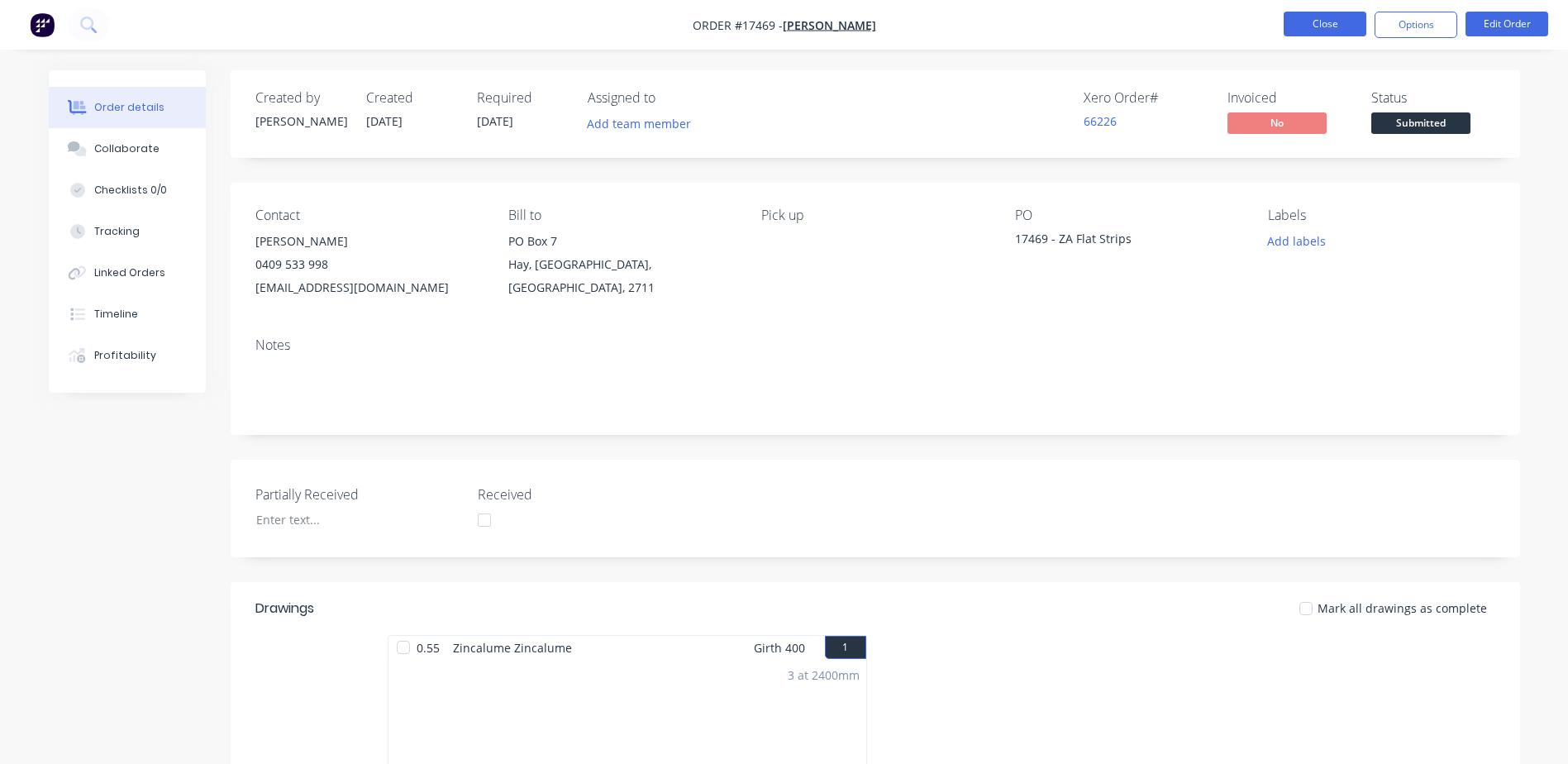
click at [1355, 21] on button "Close" at bounding box center [1326, 24] width 83 height 25
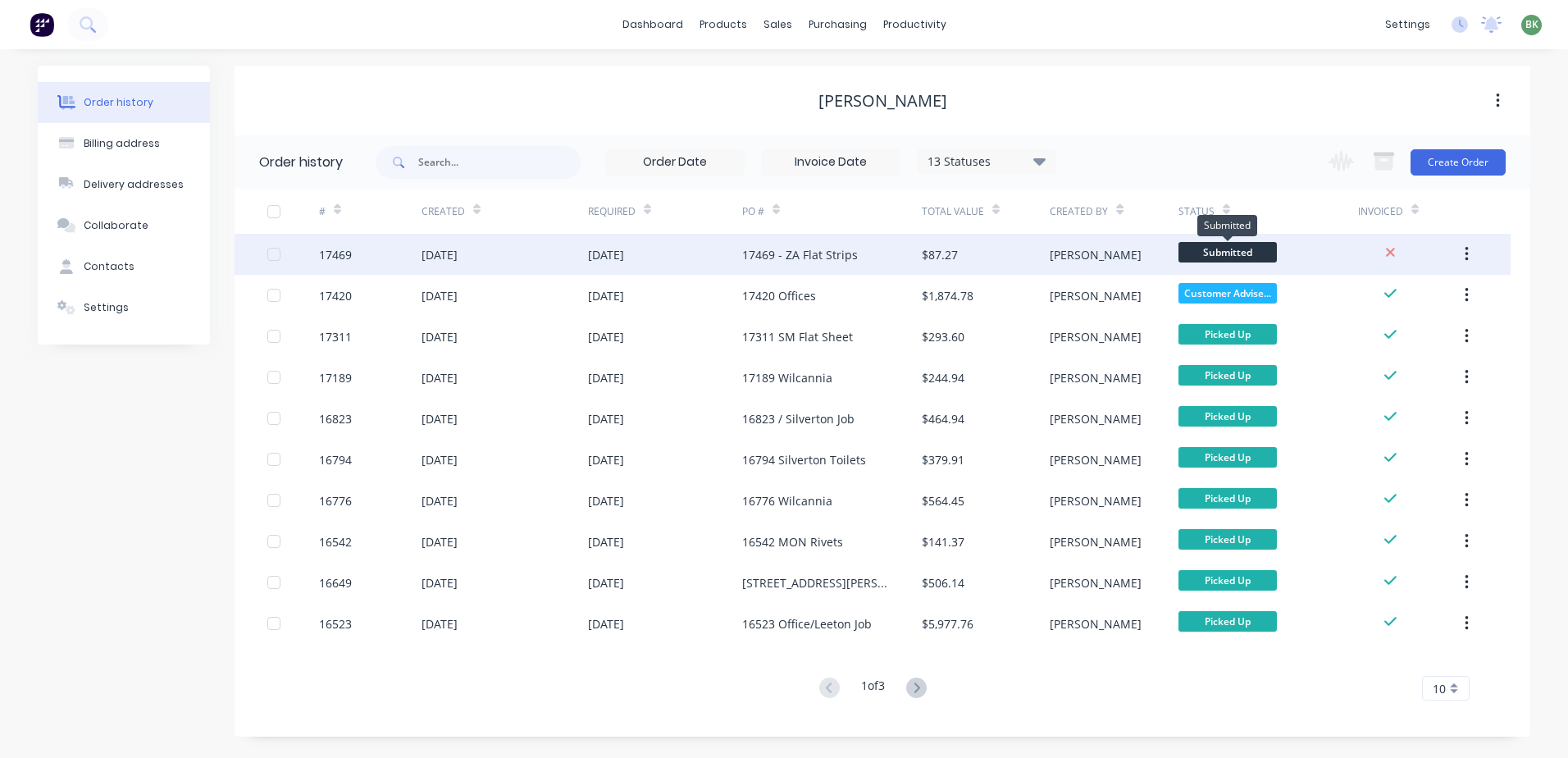
click at [1232, 254] on span "Submitted" at bounding box center [1228, 252] width 98 height 21
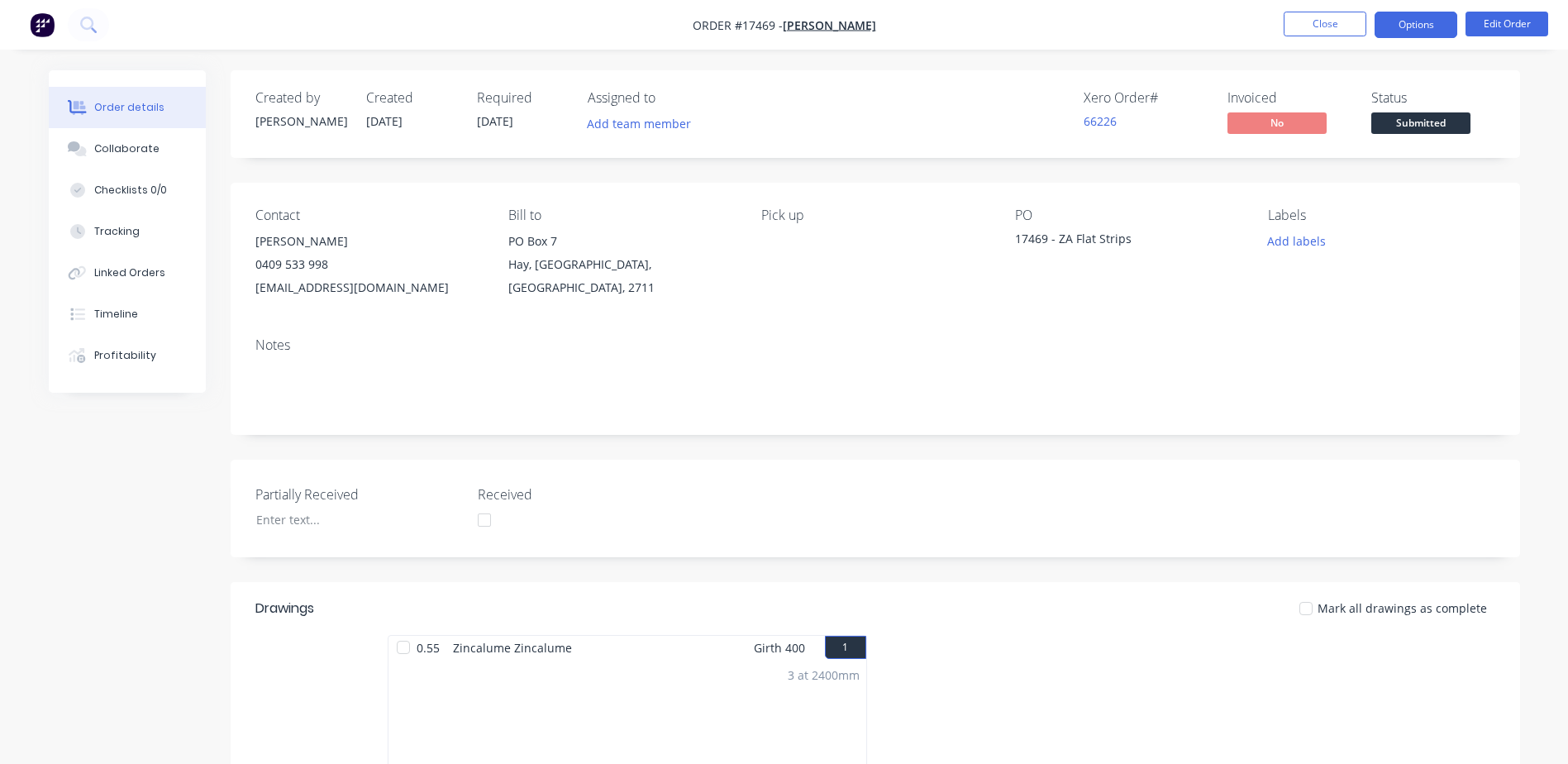
click at [1433, 16] on button "Options" at bounding box center [1417, 25] width 83 height 26
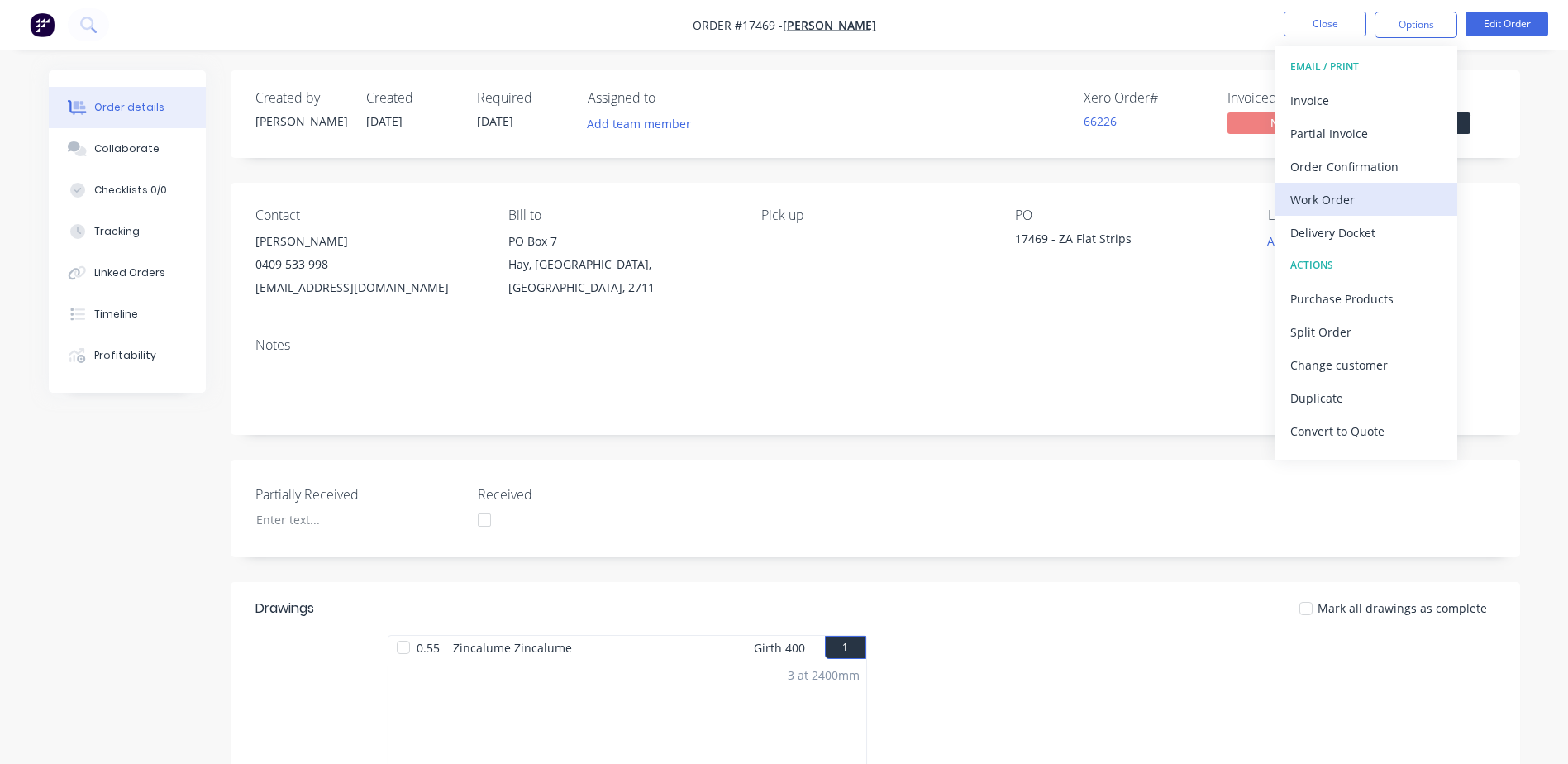
click at [1331, 200] on div "Work Order" at bounding box center [1367, 199] width 152 height 24
click at [1329, 198] on div "Custom" at bounding box center [1367, 199] width 152 height 24
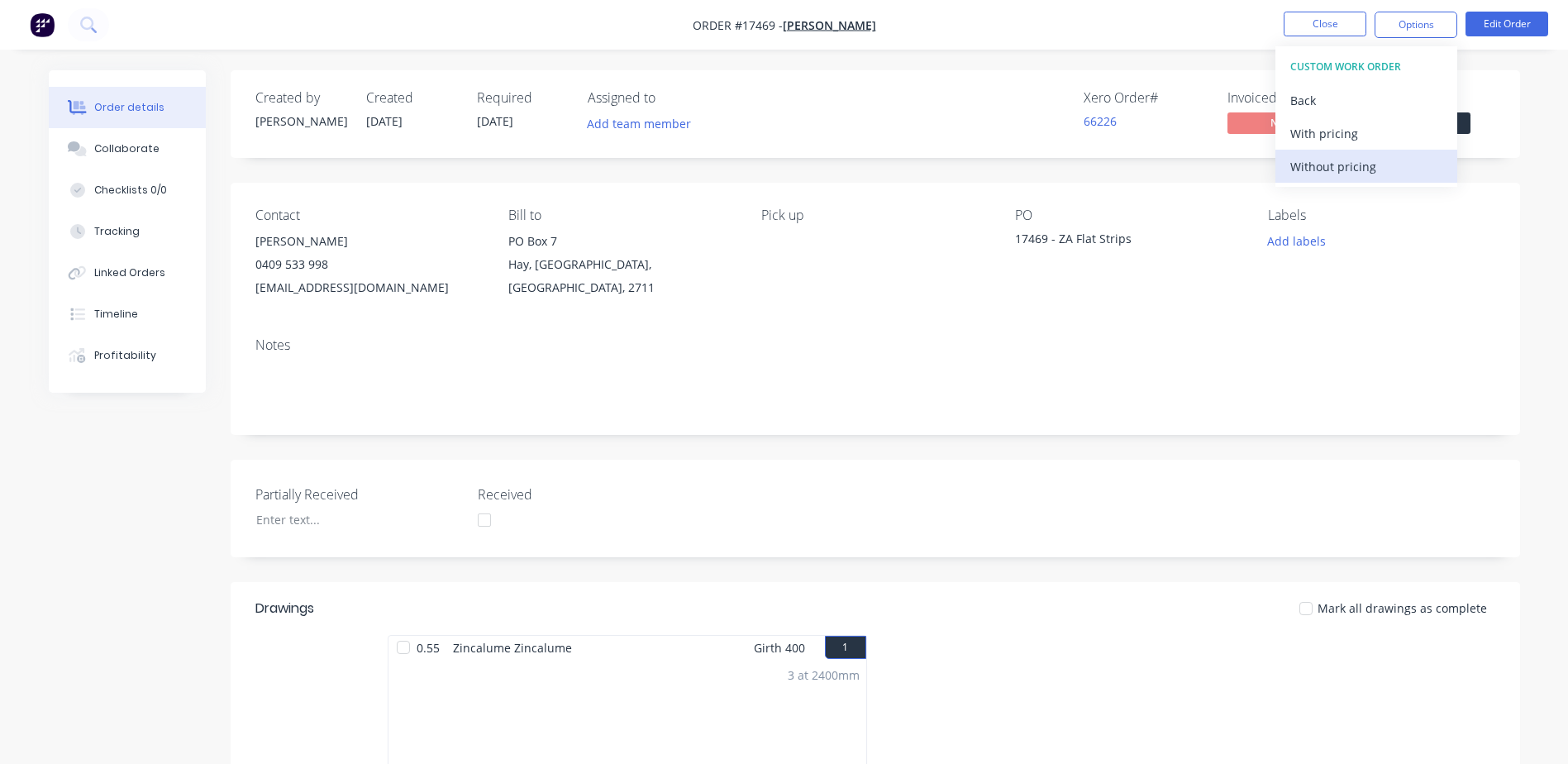
click at [1341, 175] on div "Without pricing" at bounding box center [1367, 166] width 152 height 24
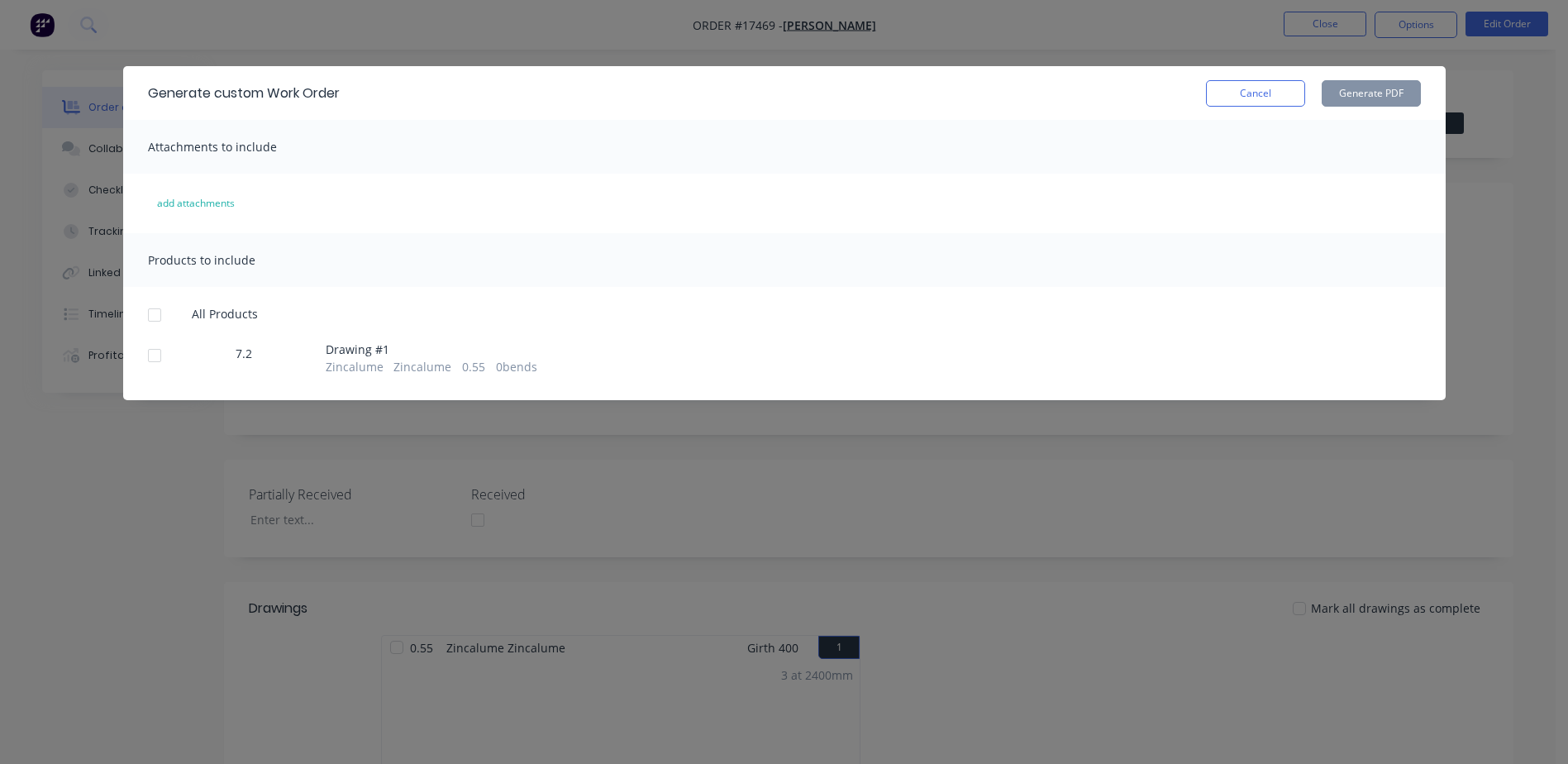
click at [165, 359] on div at bounding box center [155, 356] width 33 height 33
click at [1383, 84] on button "Generate PDF" at bounding box center [1372, 93] width 99 height 26
